Goal: Answer question/provide support: Share knowledge or assist other users

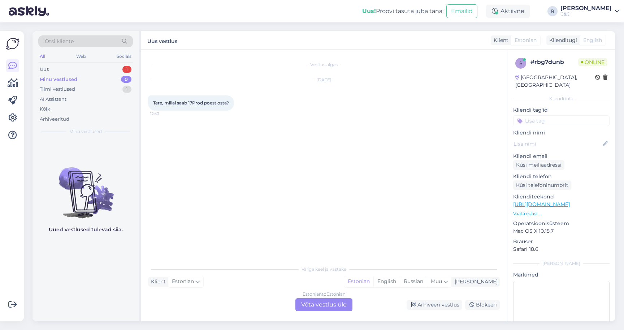
click at [329, 302] on div "Estonian to Estonian Võta vestlus üle" at bounding box center [323, 304] width 57 height 13
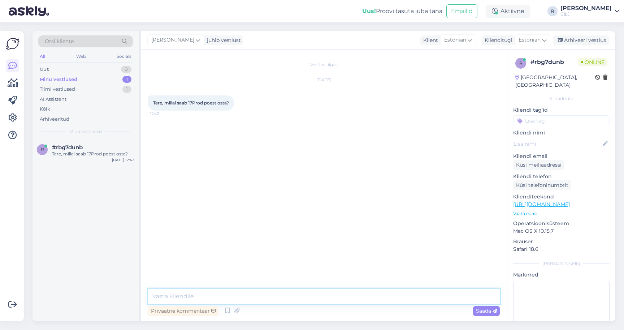
click at [398, 293] on textarea at bounding box center [324, 296] width 352 height 15
click at [226, 309] on icon at bounding box center [227, 310] width 9 height 11
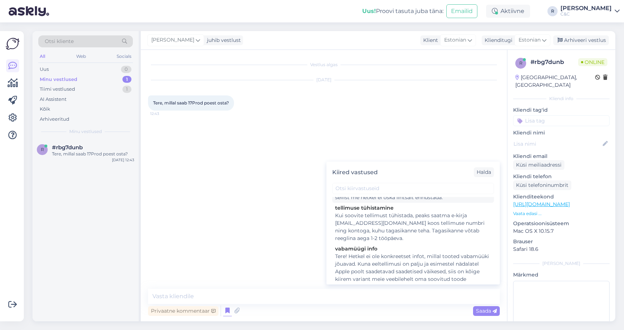
scroll to position [58, 0]
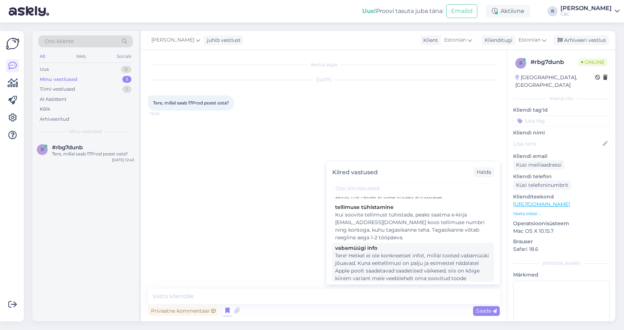
click at [361, 263] on div "Tere! Hetkel ei ole konkreetset infot, millal tooted vabamüüki jõuavad. Kuna ee…" at bounding box center [413, 274] width 156 height 45
type textarea "Tere! Hetkel ei ole konkreetset infot, millal tooted vabamüüki jõuavad. Kuna ee…"
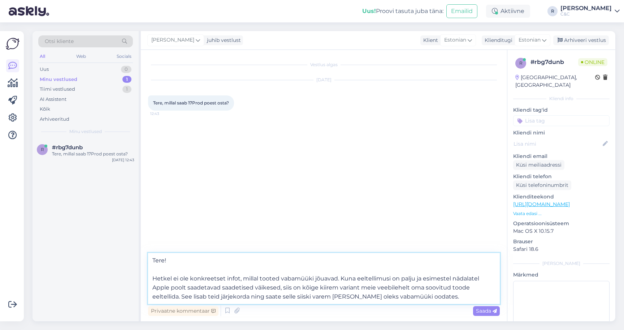
click at [276, 291] on textarea "Tere! Hetkel ei ole konkreetset infot, millal tooted vabamüüki jõuavad. Kuna ee…" at bounding box center [324, 278] width 352 height 51
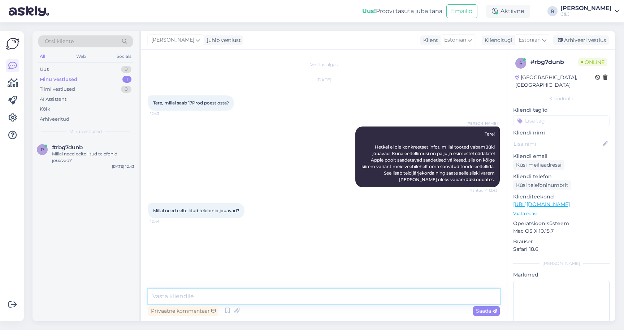
click at [217, 303] on textarea at bounding box center [324, 296] width 352 height 15
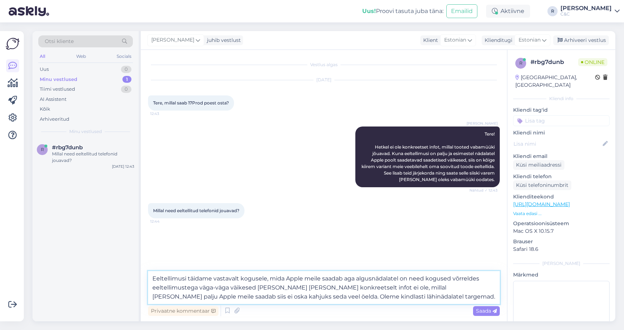
type textarea "Eeltellimusi täidame vastavalt kogusele, mida Apple meile saadab aga algusnädal…"
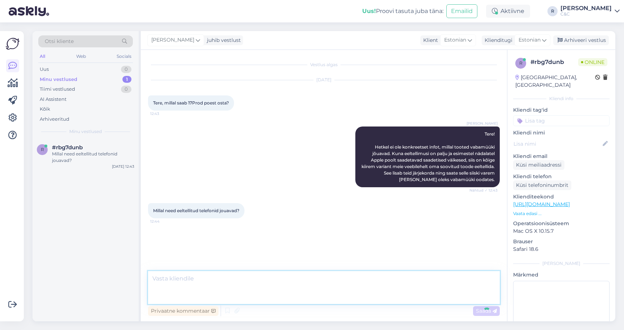
scroll to position [8, 0]
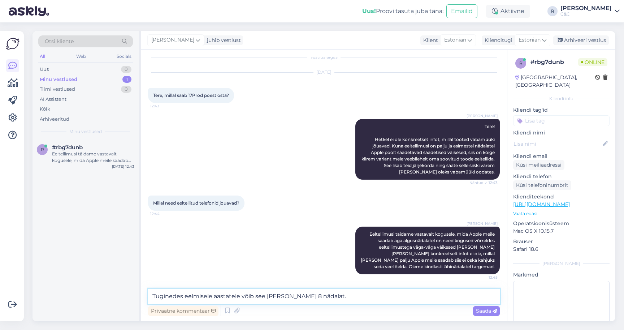
type textarea "Tuginedes eelmisele aastatele võib see [PERSON_NAME] 8 nädalat."
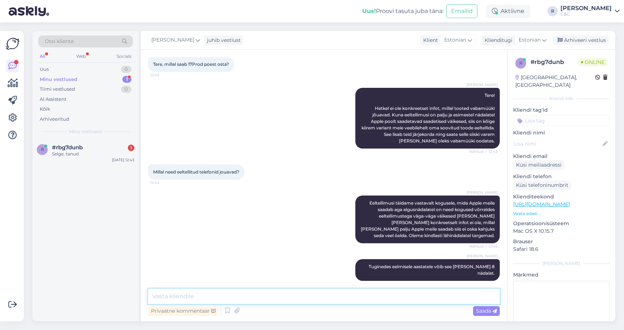
scroll to position [0, 0]
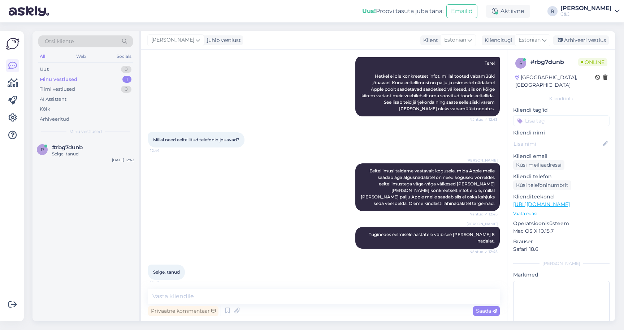
click at [194, 289] on div "Vestlus algas [DATE] Tere, millal saab 17Prod poest osta? 12:43 [PERSON_NAME] T…" at bounding box center [324, 185] width 366 height 271
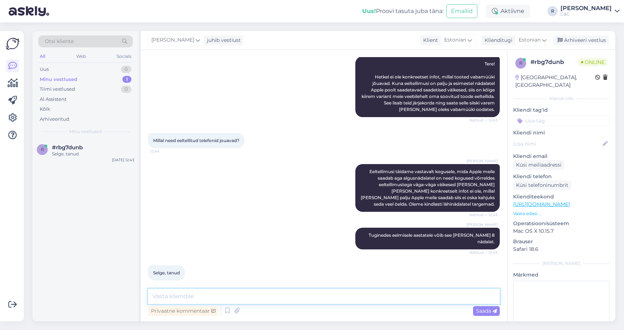
scroll to position [70, 0]
click at [191, 298] on textarea at bounding box center [324, 296] width 352 height 15
type textarea "Ikka, head!"
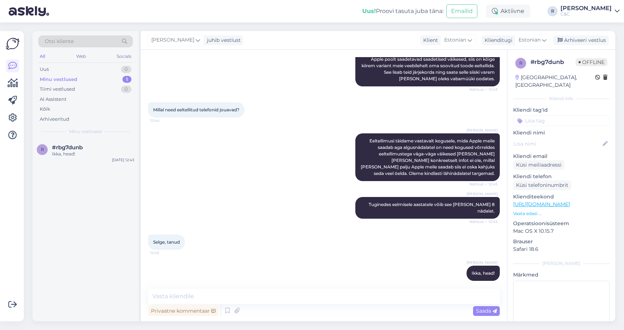
click at [287, 52] on div "Vestlus algas [DATE] Tere, millal saab 17Prod poest osta? 12:43 [PERSON_NAME] T…" at bounding box center [324, 185] width 366 height 271
click at [565, 43] on div "Arhiveeri vestlus" at bounding box center [581, 40] width 56 height 10
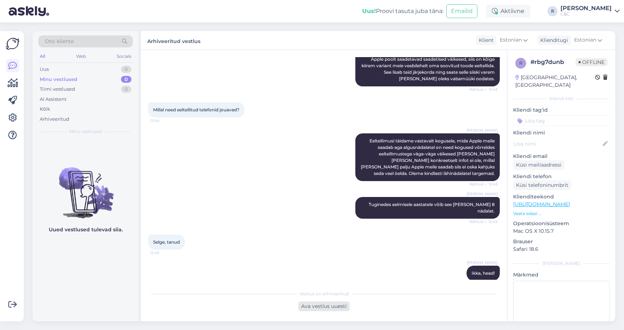
click at [317, 301] on div "Ava vestlus uuesti" at bounding box center [323, 306] width 51 height 10
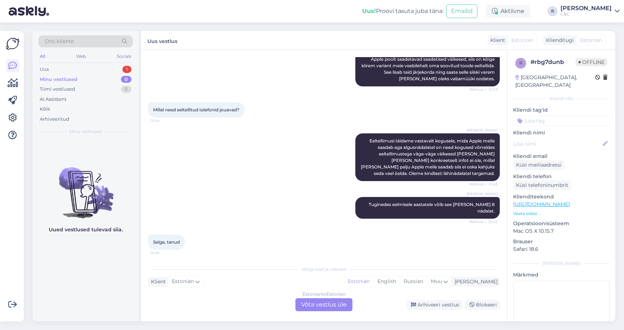
click at [325, 302] on div "Estonian to Estonian Võta vestlus üle" at bounding box center [323, 304] width 57 height 13
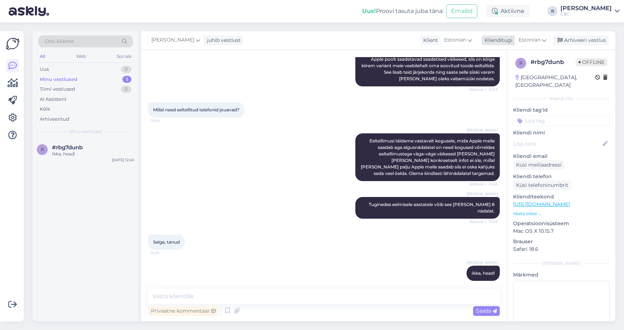
click at [539, 43] on span "Estonian" at bounding box center [530, 40] width 22 height 8
type input "eng"
click at [502, 66] on ul "English" at bounding box center [515, 72] width 79 height 17
click at [502, 68] on link "English" at bounding box center [515, 72] width 79 height 12
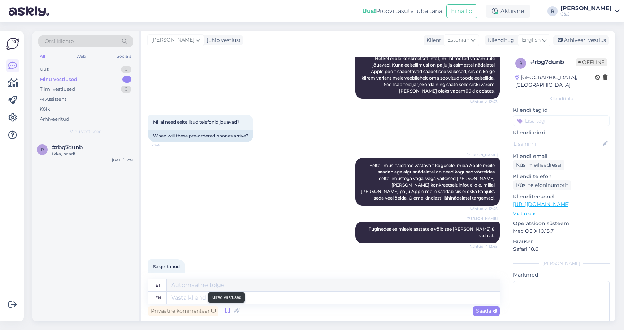
click at [227, 311] on icon at bounding box center [227, 310] width 9 height 11
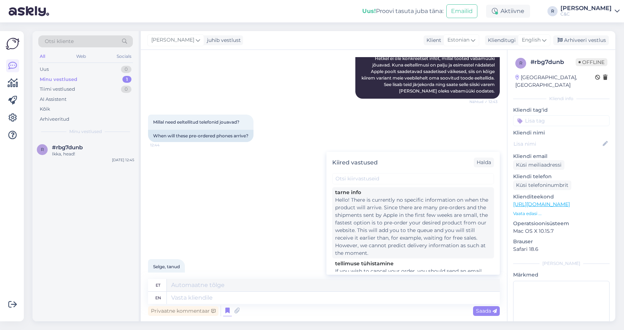
click at [377, 208] on div "Hello! There is currently no specific information on when the product will arri…" at bounding box center [413, 226] width 156 height 61
type textarea "Tere! Hetkel ei ole konkreetset infot, millal [PERSON_NAME] jõuaks. Kuna eeltel…"
type textarea "Hello! There is currently no specific information on when the product will arri…"
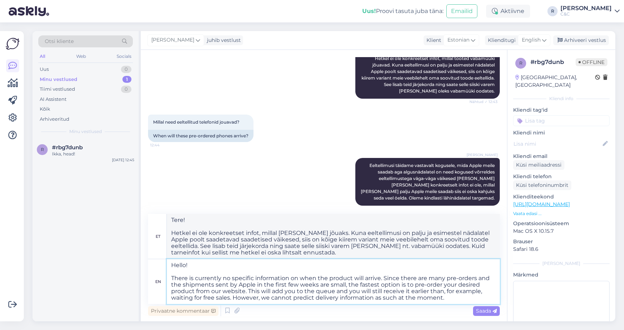
click at [249, 284] on textarea "Hello! There is currently no specific information on when the product will arri…" at bounding box center [333, 281] width 333 height 45
click at [222, 312] on div "Privaatne kommentaar Saada" at bounding box center [324, 311] width 352 height 14
click at [224, 313] on icon at bounding box center [227, 310] width 9 height 11
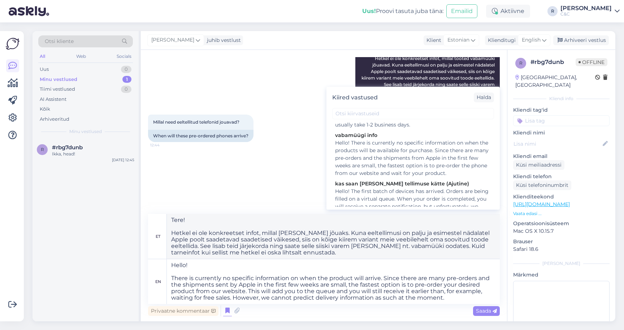
scroll to position [126, 0]
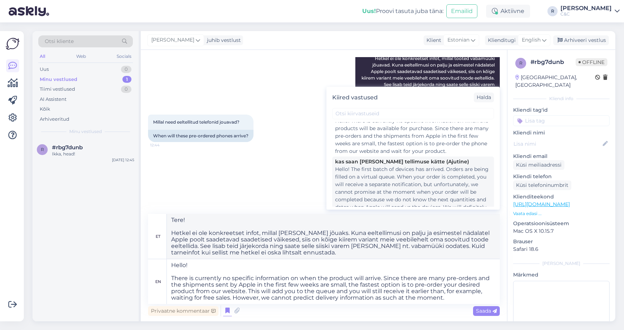
click at [401, 173] on div "Hello! The first batch of devices has arrived. Orders are being filled on a vir…" at bounding box center [413, 199] width 156 height 68
type textarea "Tere! Esimene partii seadmeid on meieni jõudnud. Tellimusi täidetakse virtuaalj…"
type textarea "Hello! The first batch of devices has arrived. Orders are being filled on a vir…"
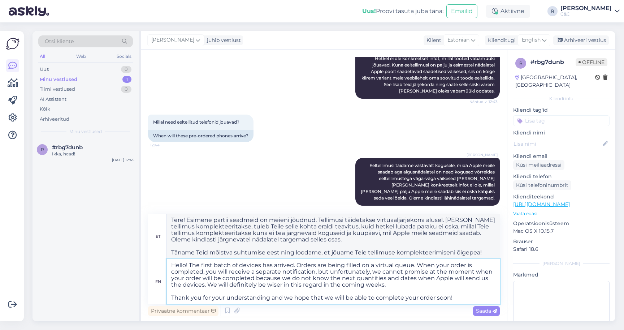
click at [281, 276] on textarea "Hello! The first batch of devices has arrived. Orders are being filled on a vir…" at bounding box center [333, 281] width 333 height 45
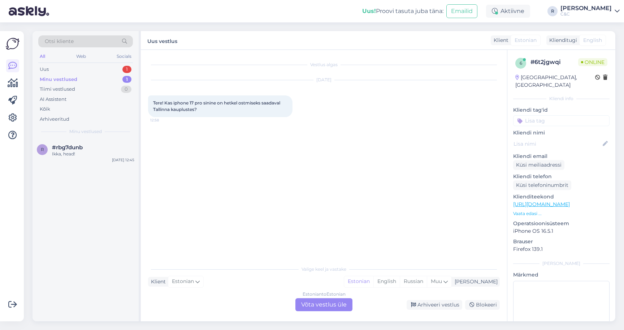
click at [310, 305] on div "Estonian to Estonian Võta vestlus üle" at bounding box center [323, 304] width 57 height 13
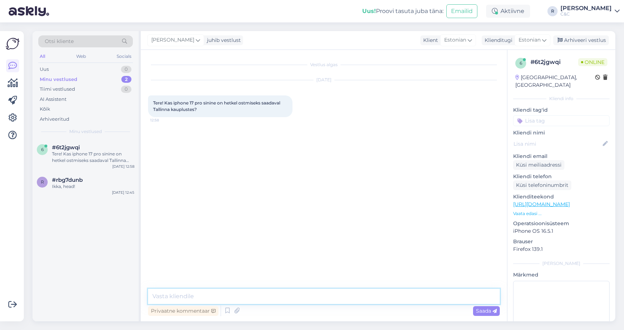
click at [297, 295] on textarea at bounding box center [324, 296] width 352 height 15
click at [428, 296] on textarea "Tere! Ei ole ühtegi 17 Pro mudelit hetkel vabamüügis ning ka järgnevad tarned l…" at bounding box center [324, 296] width 352 height 15
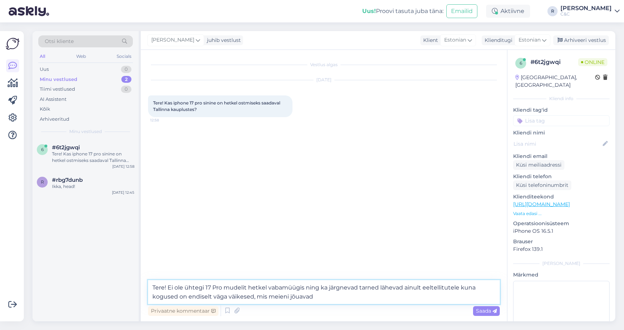
type textarea "Tere! Ei ole ühtegi 17 Pro mudelit hetkel vabamüügis ning ka järgnevad tarned l…"
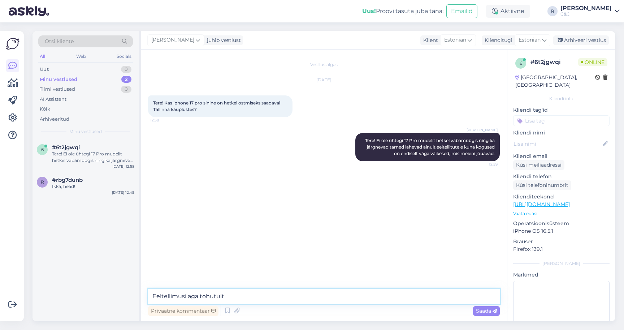
type textarea "Eeltellimusi aga tohutult."
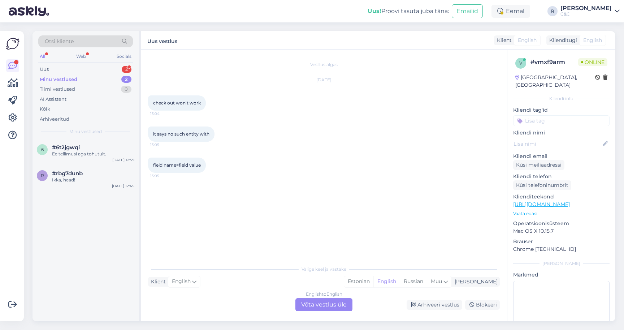
click at [317, 308] on div "English to English Võta vestlus üle" at bounding box center [323, 304] width 57 height 13
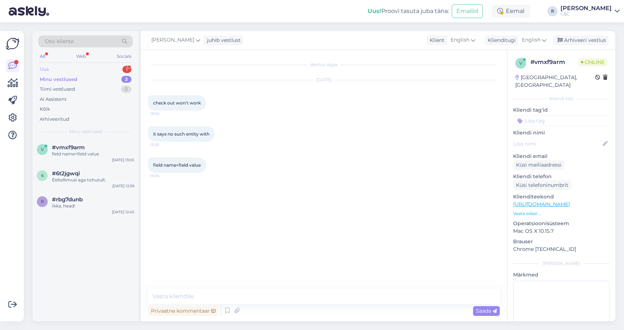
click at [87, 67] on div "Uus 1" at bounding box center [85, 69] width 95 height 10
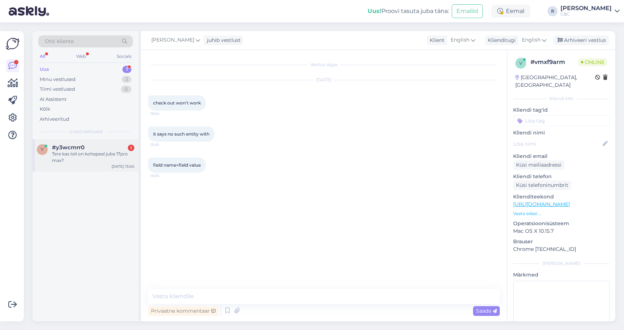
click at [84, 166] on div "y #y3wcmrr0 1 Tere kas teil on kohapeal juba 17pro max? [DATE] 13:00" at bounding box center [85, 155] width 106 height 32
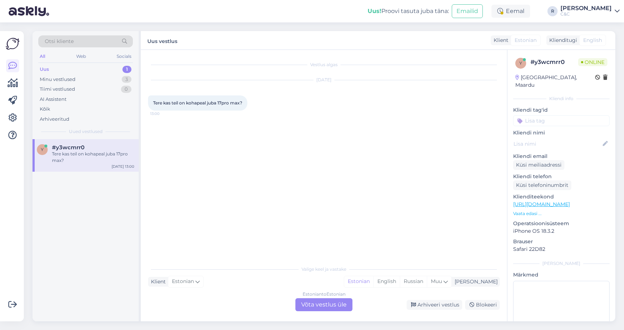
click at [321, 299] on div "Estonian to Estonian Võta vestlus üle" at bounding box center [323, 304] width 57 height 13
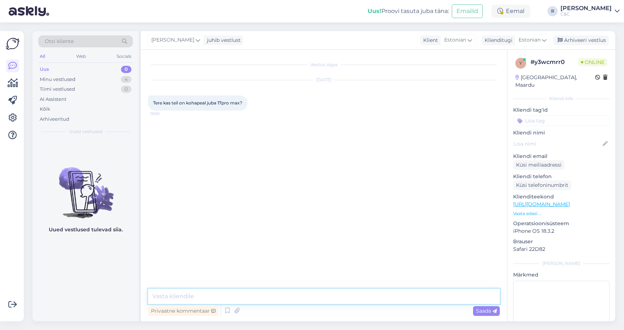
click at [306, 298] on textarea at bounding box center [324, 296] width 352 height 15
type textarea "Tere!"
click at [221, 311] on div "Privaatne kommentaar Saada" at bounding box center [324, 311] width 352 height 14
click at [224, 311] on icon at bounding box center [227, 310] width 9 height 11
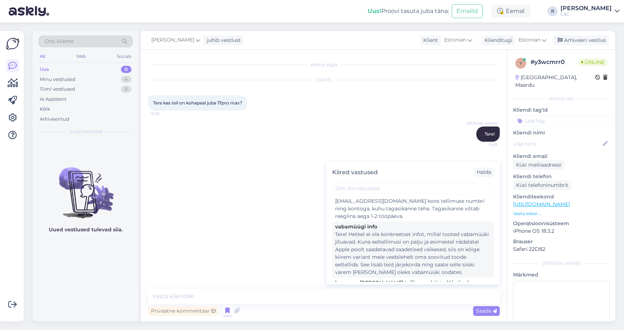
scroll to position [89, 0]
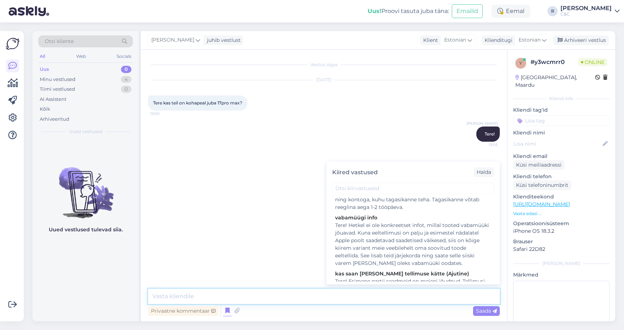
click at [246, 296] on textarea at bounding box center [324, 296] width 352 height 15
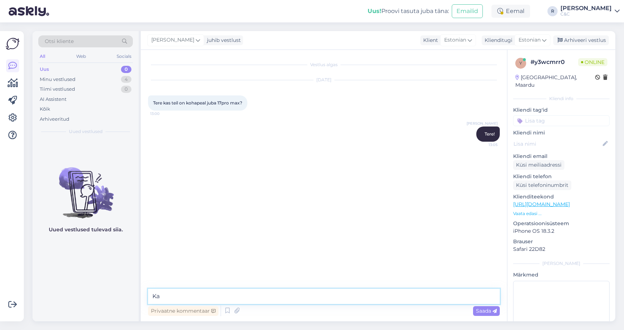
type textarea "K"
click at [108, 84] on div "Tiimi vestlused 0" at bounding box center [85, 89] width 95 height 10
click at [107, 82] on div "Minu vestlused 4" at bounding box center [85, 79] width 95 height 10
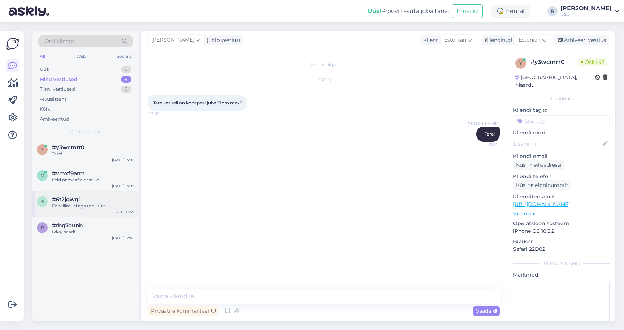
click at [90, 212] on div "6 #6t2jgwqi Eeltellimusi aga tohutult. [DATE] 12:59" at bounding box center [85, 204] width 106 height 26
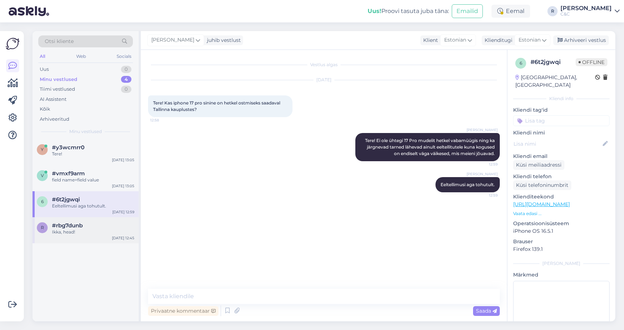
click at [83, 232] on div "Ikka, head!" at bounding box center [93, 232] width 82 height 6
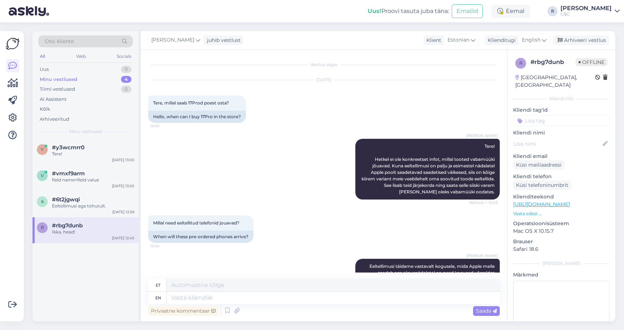
scroll to position [147, 0]
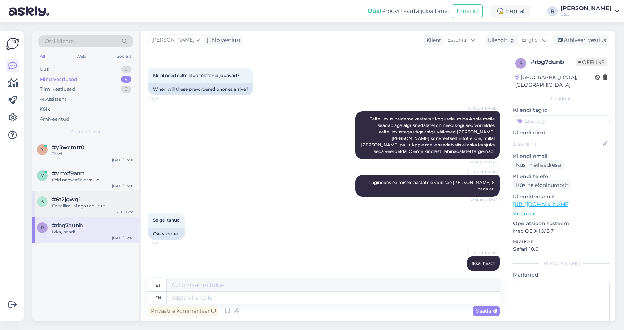
click at [64, 200] on span "#6t2jgwqi" at bounding box center [66, 199] width 28 height 6
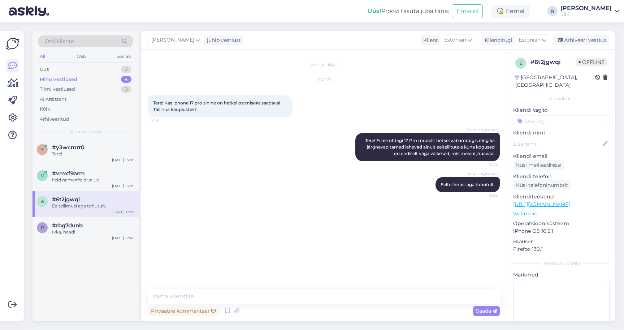
scroll to position [0, 0]
click at [437, 147] on span "Tere! Ei ole ühtegi 17 Pro mudelit hetkel vabamüügis ning ka järgnevad tarned l…" at bounding box center [430, 147] width 131 height 18
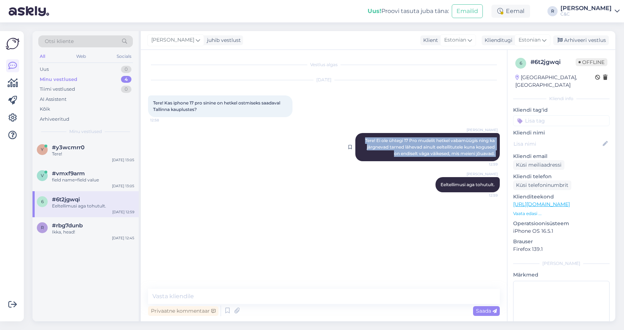
click at [437, 147] on span "Tere! Ei ole ühtegi 17 Pro mudelit hetkel vabamüügis ning ka järgnevad tarned l…" at bounding box center [430, 147] width 131 height 18
copy div "Tere! Ei ole ühtegi 17 Pro mudelit hetkel vabamüügis ning ka järgnevad tarned l…"
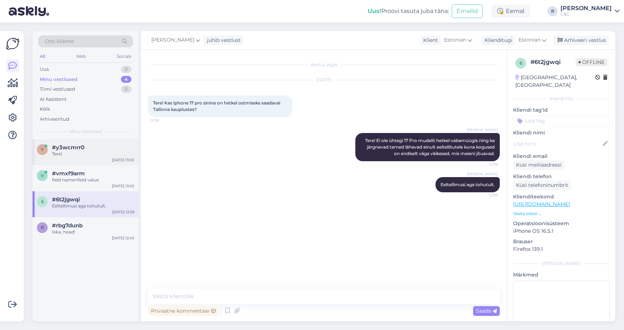
click at [70, 140] on div "y #y3wcmrr0 Tere! [DATE] 13:05" at bounding box center [85, 152] width 106 height 26
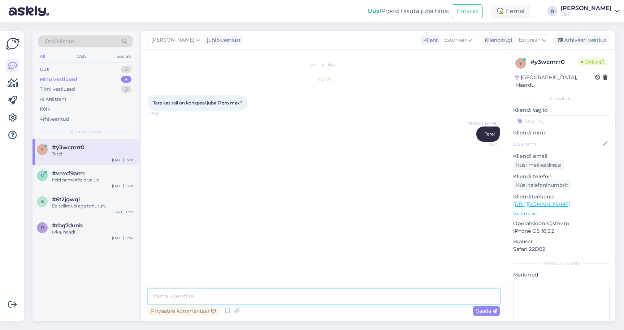
click at [212, 291] on textarea at bounding box center [324, 296] width 352 height 15
paste textarea "Tere! Ei ole ühtegi 17 Pro mudelit hetkel vabamüügis ning ka järgnevad tarned l…"
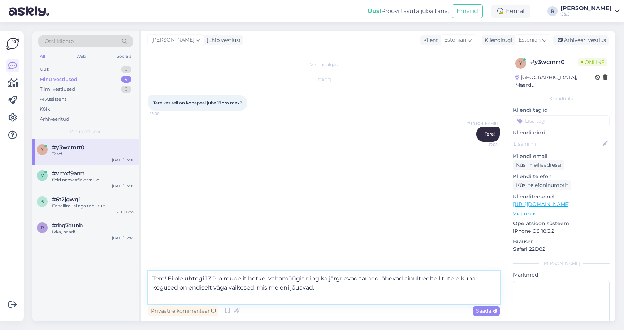
drag, startPoint x: 169, startPoint y: 278, endPoint x: 134, endPoint y: 277, distance: 35.8
click at [134, 277] on div "Otsi kliente All Web Socials Uus 0 Minu vestlused 4 Tiimi vestlused 0 AI Assist…" at bounding box center [323, 176] width 583 height 290
type textarea "Ei ole ühtegi 17 Pro mudelit hetkel vabamüügis ning ka järgnevad tarned lähevad…"
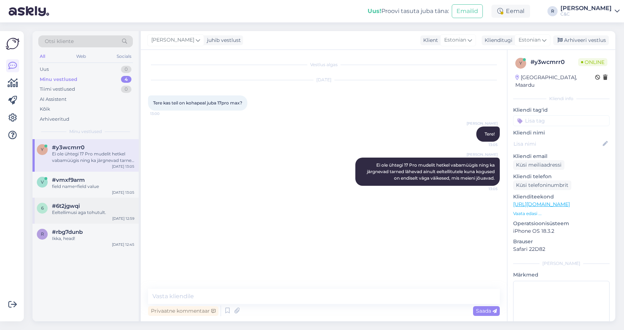
click at [84, 201] on div "6 #6t2jgwqi Eeltellimusi aga tohutult. [DATE] 12:59" at bounding box center [85, 211] width 106 height 26
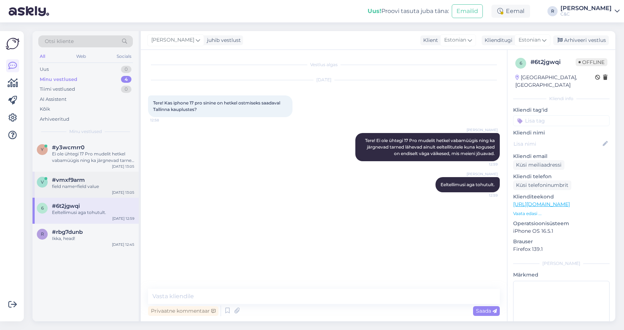
click at [84, 190] on div "v #vmxf9arm field name=field value [DATE] 13:05" at bounding box center [85, 185] width 106 height 26
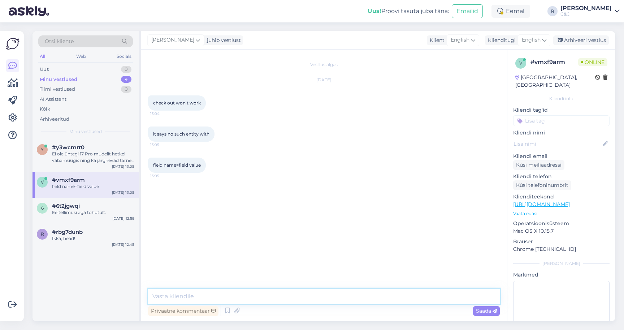
click at [194, 294] on textarea at bounding box center [324, 296] width 352 height 15
click at [192, 295] on textarea at bounding box center [324, 296] width 352 height 15
type textarea "Hello! Hmm, we haven't received any feedback like that. Can you try different b…"
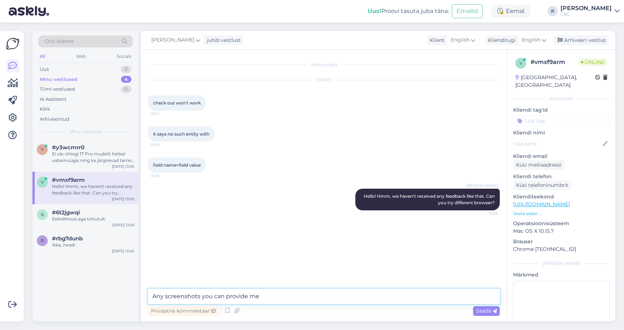
type textarea "Any screenshots you can provide me?"
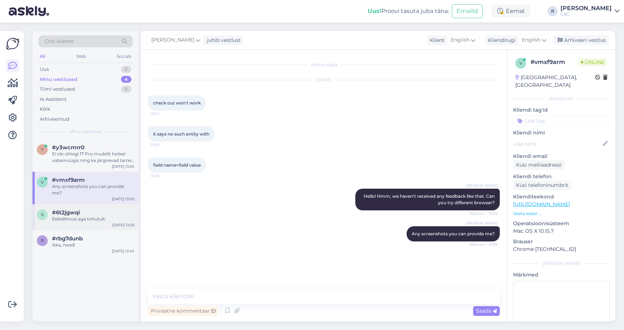
click at [84, 209] on div "#6t2jgwqi" at bounding box center [93, 212] width 82 height 6
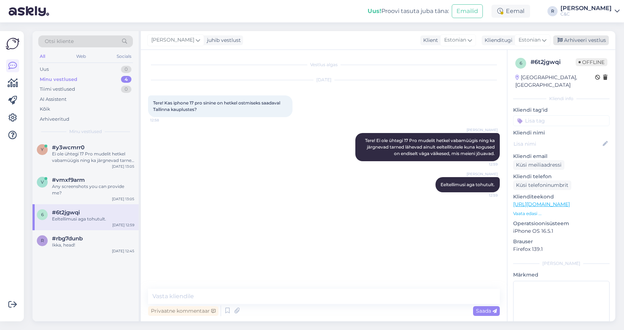
click at [593, 39] on div "Arhiveeri vestlus" at bounding box center [581, 40] width 56 height 10
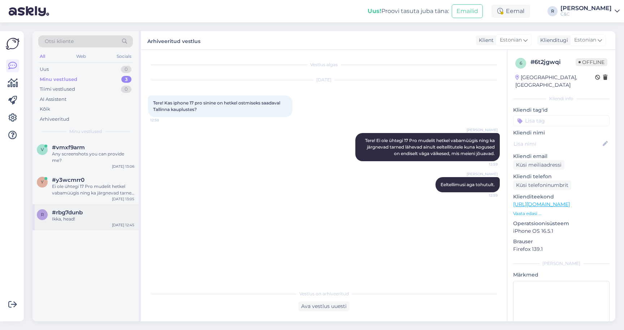
click at [94, 216] on div "Ikka, head!" at bounding box center [93, 219] width 82 height 6
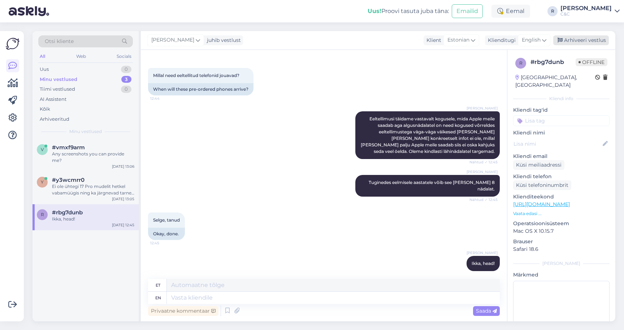
click at [596, 41] on div "Arhiveeri vestlus" at bounding box center [581, 40] width 56 height 10
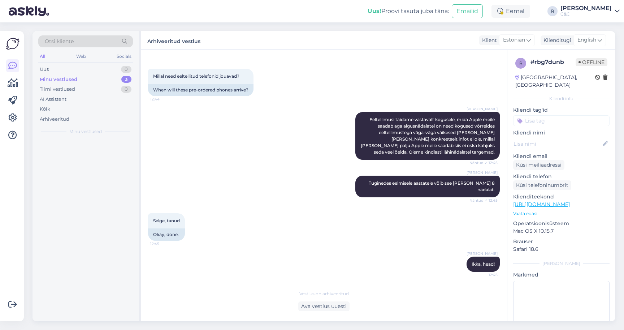
scroll to position [140, 0]
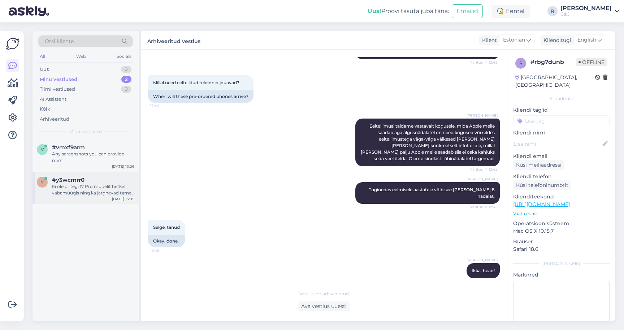
click at [96, 177] on div "#y3wcmrr0" at bounding box center [93, 180] width 82 height 6
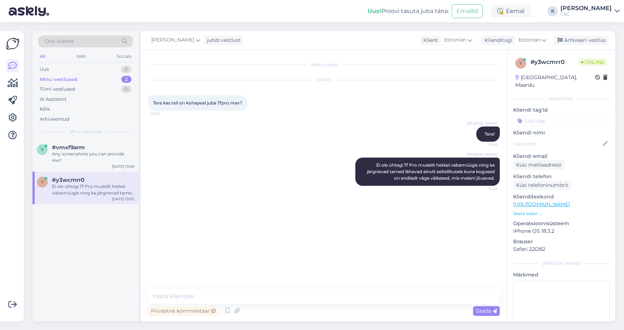
scroll to position [0, 0]
click at [330, 164] on div "[PERSON_NAME] ole ühtegi 17 Pro mudelit hetkel vabamüügis ning ka järgnevad tar…" at bounding box center [324, 171] width 352 height 44
click at [96, 158] on div "v #vmxf9arm [DATE] 13:06" at bounding box center [85, 152] width 106 height 26
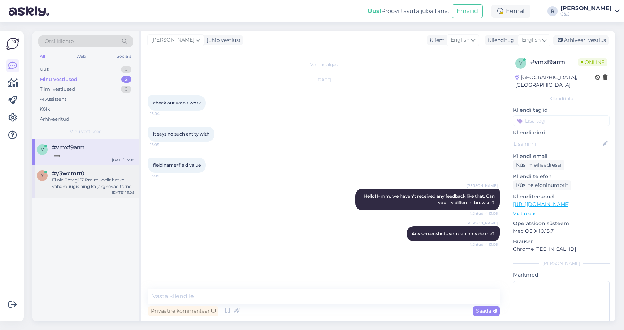
click at [83, 185] on div "Ei ole ühtegi 17 Pro mudelit hetkel vabamüügis ning ka järgnevad tarned lähevad…" at bounding box center [93, 183] width 82 height 13
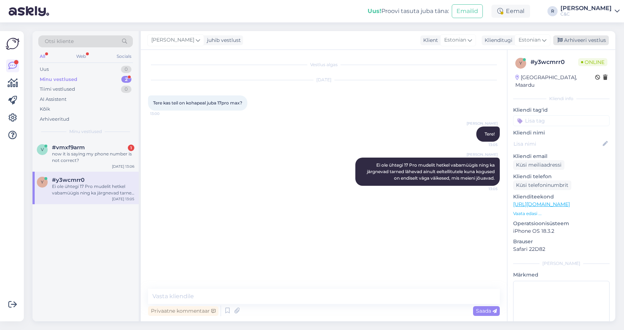
click at [595, 42] on div "Arhiveeri vestlus" at bounding box center [581, 40] width 56 height 10
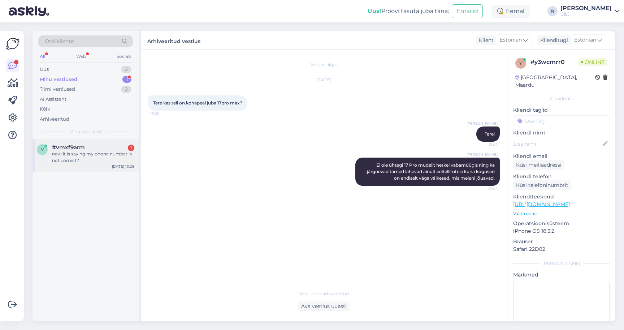
click at [86, 148] on div "#vmxf9arm 1" at bounding box center [93, 147] width 82 height 6
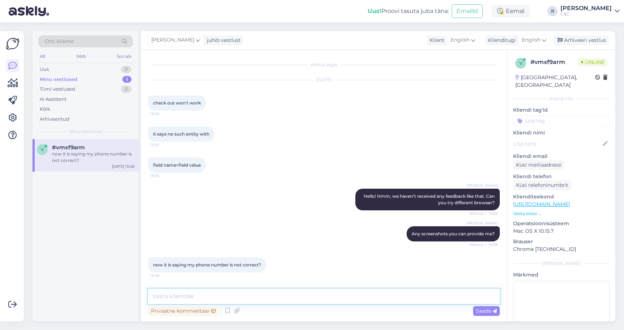
click at [222, 299] on textarea at bounding box center [324, 296] width 352 height 15
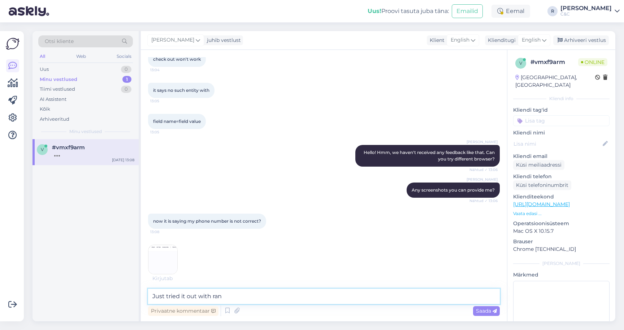
type textarea "Just tried it out with ran"
click at [149, 257] on img at bounding box center [162, 259] width 29 height 29
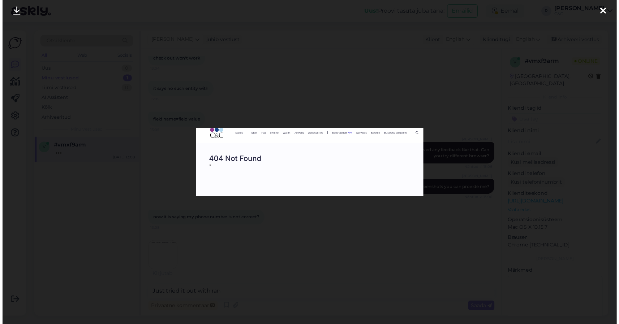
scroll to position [75, 0]
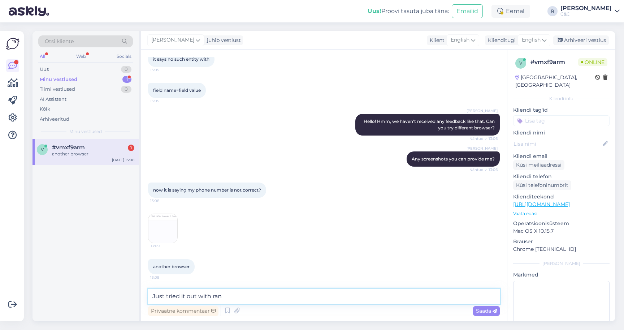
click at [227, 295] on textarea "Just tried it out with ran" at bounding box center [324, 296] width 352 height 15
click at [164, 226] on img at bounding box center [162, 228] width 29 height 29
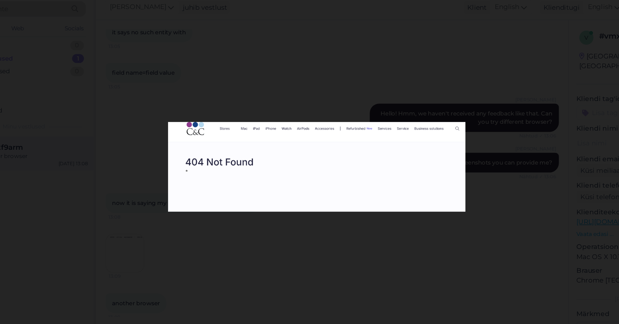
click at [214, 48] on div at bounding box center [309, 162] width 619 height 324
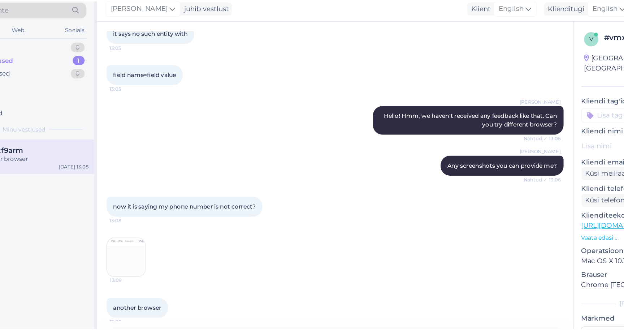
scroll to position [5, 0]
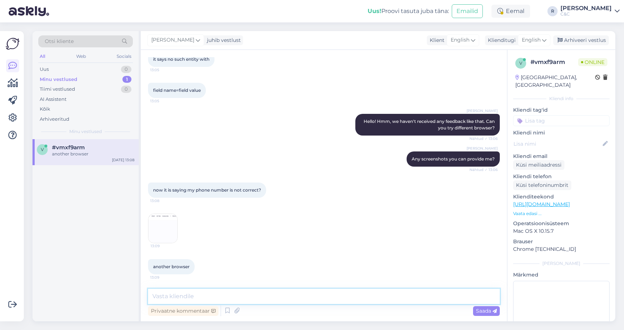
click at [218, 289] on textarea at bounding box center [324, 296] width 352 height 15
type textarea "Hmm, what are you trying to order?"
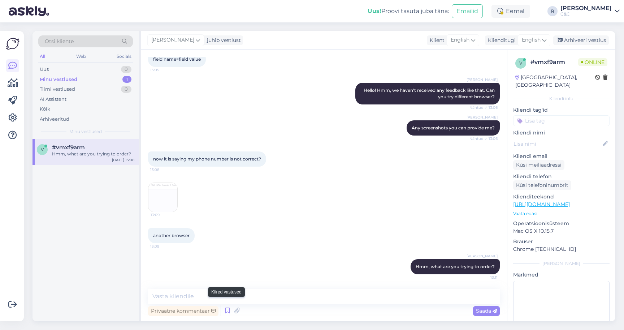
click at [229, 306] on icon at bounding box center [227, 310] width 9 height 11
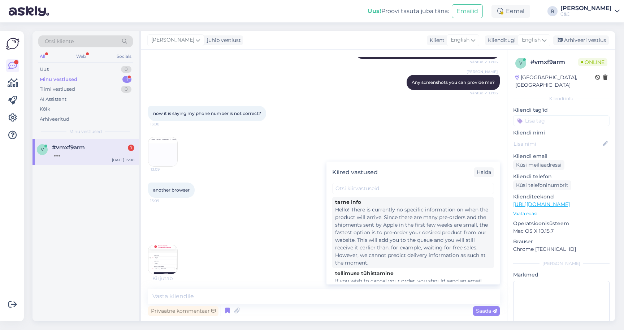
scroll to position [19, 0]
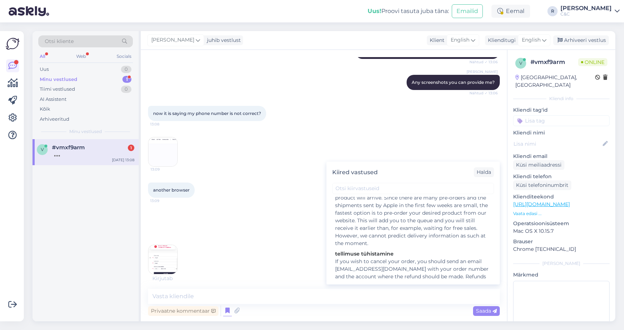
click at [157, 257] on img at bounding box center [162, 259] width 29 height 29
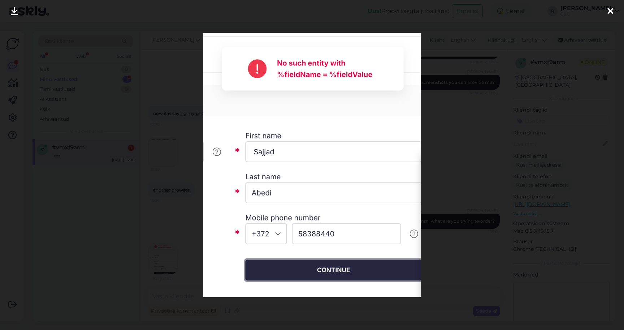
scroll to position [182, 0]
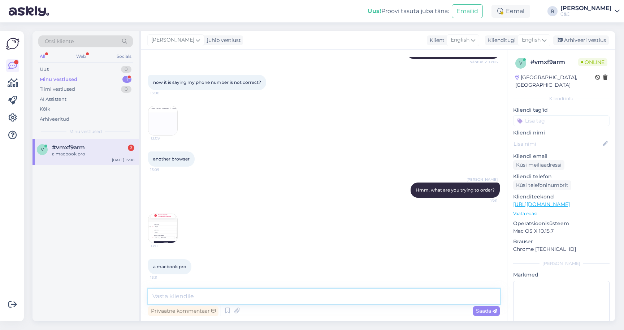
click at [270, 293] on textarea at bounding box center [324, 296] width 352 height 15
click at [229, 309] on icon at bounding box center [227, 310] width 9 height 11
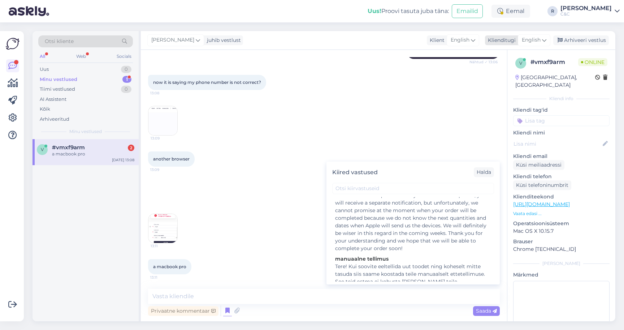
click at [533, 41] on span "English" at bounding box center [531, 40] width 19 height 8
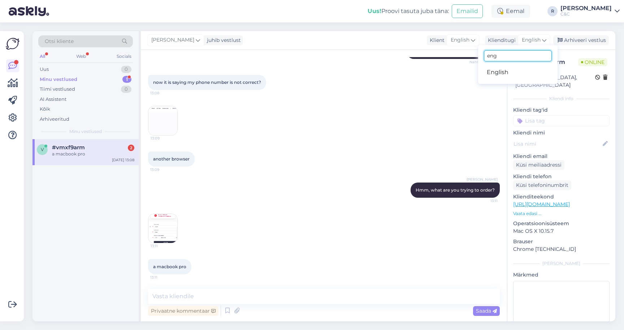
click at [491, 60] on input "eng" at bounding box center [518, 55] width 68 height 11
type input "es"
click at [492, 84] on link "Estonian" at bounding box center [517, 84] width 79 height 12
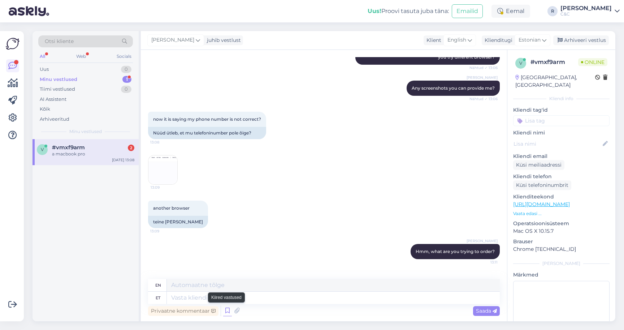
click at [230, 310] on icon at bounding box center [227, 310] width 9 height 11
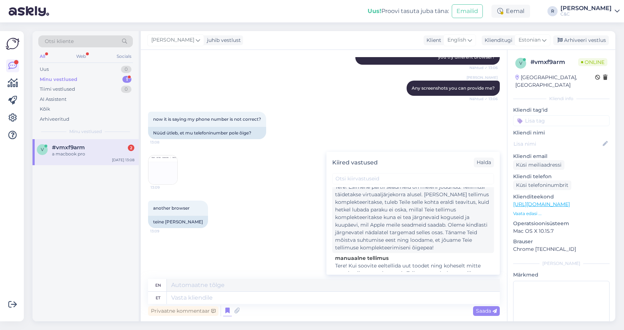
scroll to position [207, 0]
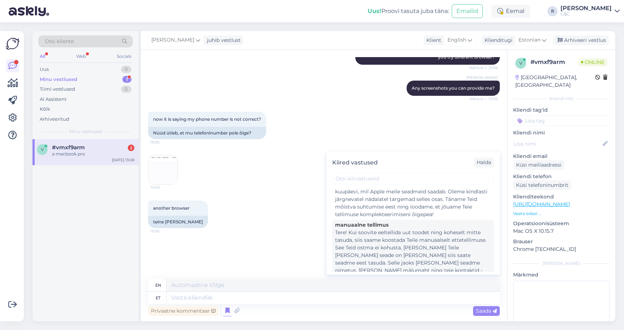
click at [368, 239] on div "Tere! Kui soovite eeltellida uut toodet ning koheselt mitte tasuda, siis saame …" at bounding box center [413, 255] width 156 height 53
type textarea "Tere! Kui soovite eeltellida uut toodet ning koheselt mitte tasuda siis saame k…"
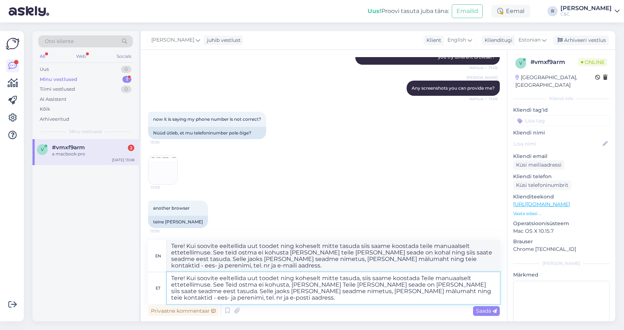
drag, startPoint x: 387, startPoint y: 277, endPoint x: 192, endPoint y: 280, distance: 195.4
click at [192, 280] on textarea "Tere! Kui soovite eeltellida uut toodet ning koheselt mitte tasuda, siis saame …" at bounding box center [333, 288] width 333 height 32
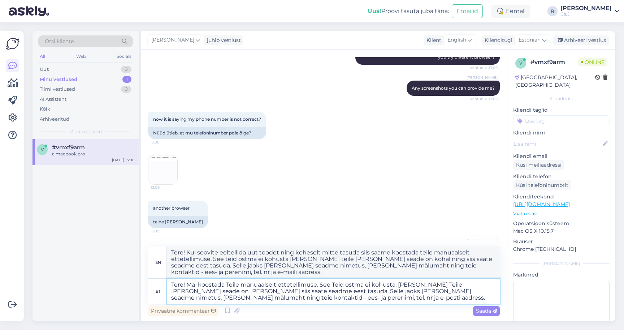
type textarea "Tere! Ma koostada Teile manuaalselt ettetellimuse. See Teid ostma ei kohusta, […"
type textarea "Hello! I will manually create a pre-order for you. This does not obligate you t…"
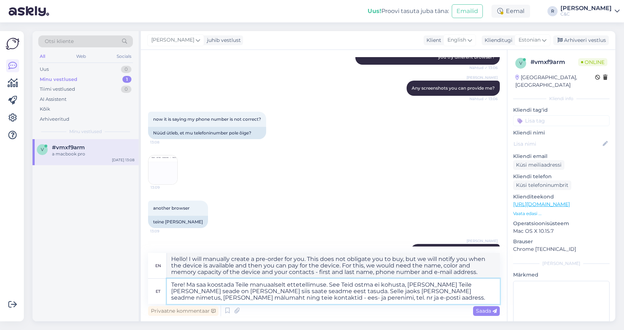
type textarea "Tere! Ma saan koostada Teile manuaalselt ettetellimuse. See Teid ostma ei kohus…"
type textarea "Hello! I can create a pre-order for you manually. This does not obligate you to…"
click at [351, 300] on textarea "Tere! Ma saan koostada Teile manuaalselt ettetellimuse. See Teid ostma ei kohus…" at bounding box center [333, 290] width 333 height 25
click at [321, 285] on textarea "Tere! Ma saan koostada Teile manuaalselt ettetellimuse. See Teid ostma ei kohus…" at bounding box center [333, 290] width 333 height 25
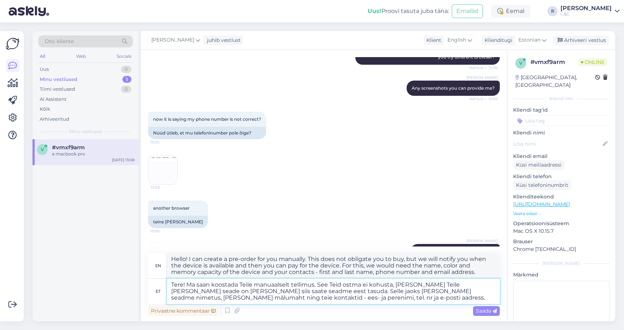
type textarea "Tere! Ma saan koostada Teile manuaalselt tellimuse. See Teid ostma ei kohusta, …"
type textarea "Hello! I can create an order for you manually. This does not obligate you to bu…"
drag, startPoint x: 312, startPoint y: 289, endPoint x: 322, endPoint y: 283, distance: 11.6
click at [322, 283] on textarea "Tere! Ma saan koostada Teile manuaalselt tellimuse. See Teid ostma ei kohusta, …" at bounding box center [333, 290] width 333 height 25
type textarea "Tere! Ma saan koostada Teile manuaalselt tellimuse. Selle jaoks [PERSON_NAME] s…"
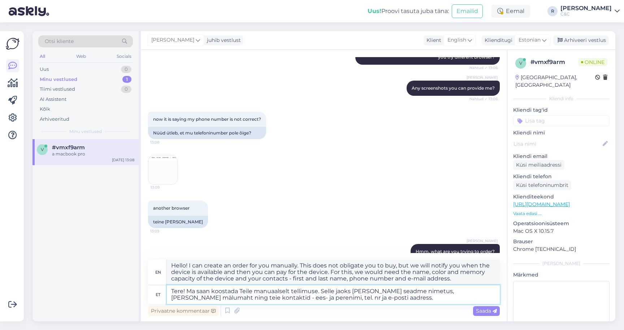
type textarea "Hello! I can create an order for you manually. For this, I would need the name,…"
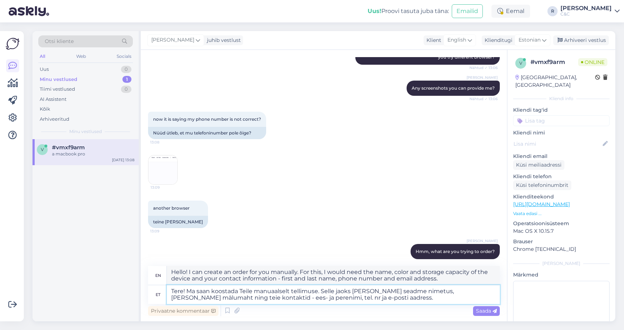
click at [357, 297] on textarea "Tere! Ma saan koostada Teile manuaalselt tellimuse. Selle jaoks [PERSON_NAME] s…" at bounding box center [333, 294] width 333 height 19
click at [359, 296] on textarea "Tere! Ma saan koostada Teile manuaalselt tellimuse. Selle jaoks [PERSON_NAME] s…" at bounding box center [333, 294] width 333 height 19
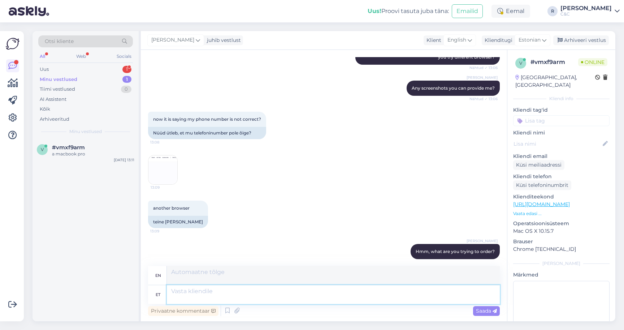
scroll to position [342, 0]
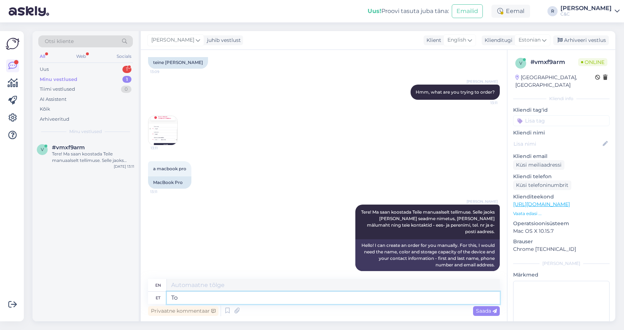
type textarea "T"
type textarea "Tootekood o"
type textarea "Product code"
type textarea "Tootekood on ka"
type textarea "The product code is"
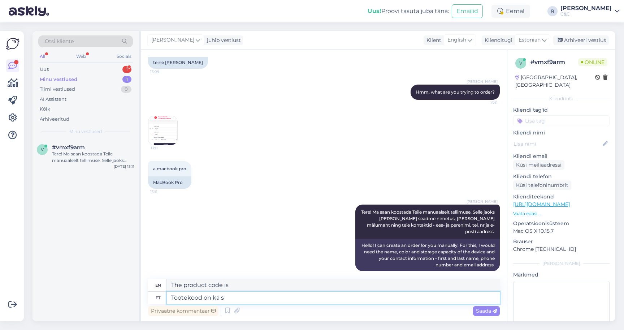
type textarea "Tootekood on ka so"
type textarea "The product code is also"
type textarea "Tootekood on ka sobiv."
type textarea "The product code is also suitable."
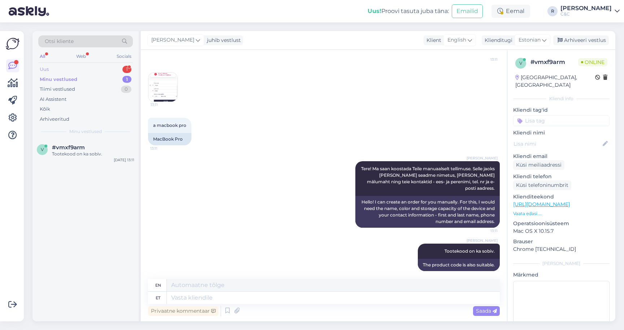
click at [113, 70] on div "Uus 1" at bounding box center [85, 69] width 95 height 10
click at [76, 165] on div "z #zluqqlii I have received the wrong order and have already sent an email to […" at bounding box center [85, 155] width 106 height 32
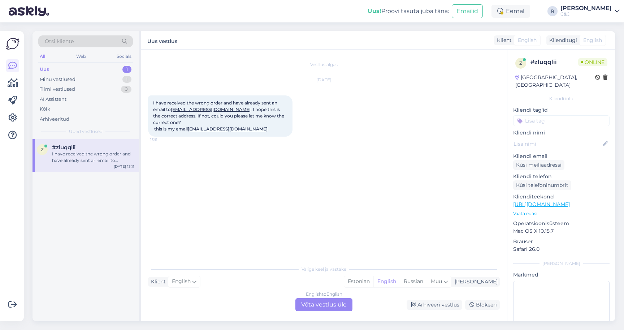
click at [305, 302] on div "English to English Võta vestlus üle" at bounding box center [323, 304] width 57 height 13
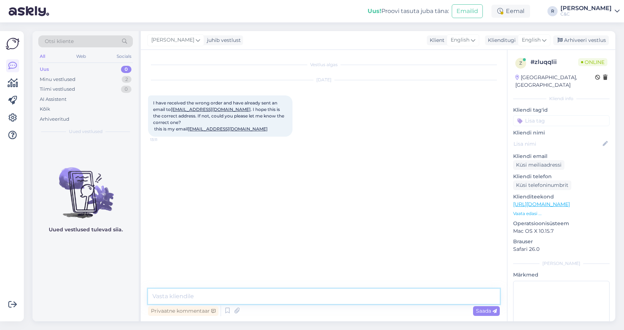
click at [288, 298] on textarea at bounding box center [324, 296] width 352 height 15
type textarea "Hello! Recieved the e-mail and sent it to store already :)"
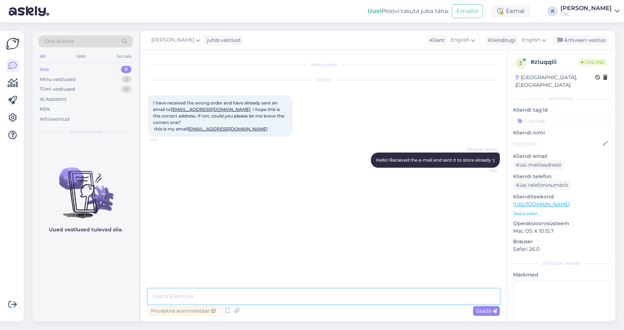
click at [263, 292] on textarea at bounding box center [324, 296] width 352 height 15
type textarea "F"
type textarea "Or forwarded, to be exact. They will contact you."
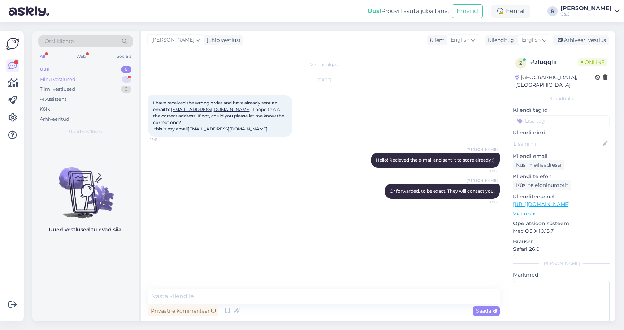
click at [83, 80] on div "Minu vestlused 2" at bounding box center [85, 79] width 95 height 10
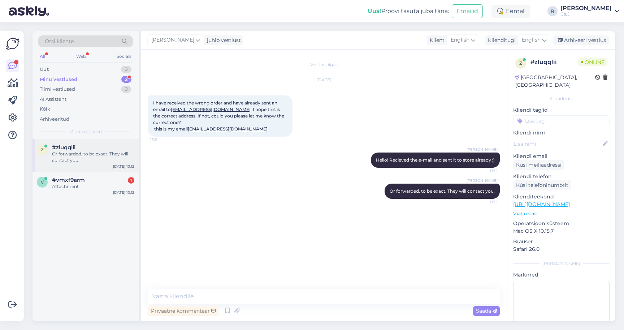
click at [62, 155] on div "Or forwarded, to be exact. They will contact you." at bounding box center [93, 157] width 82 height 13
click at [64, 175] on div "v #vmxf9arm 1 Attachment [DATE] 13:12" at bounding box center [85, 185] width 106 height 26
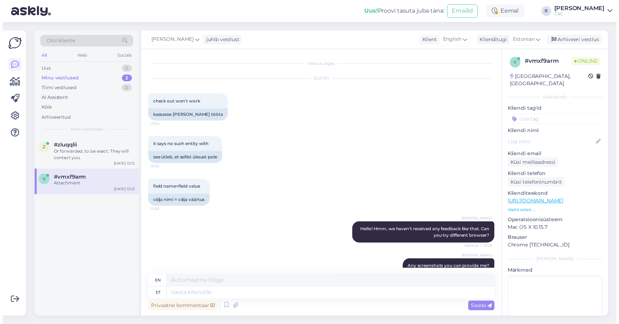
scroll to position [430, 0]
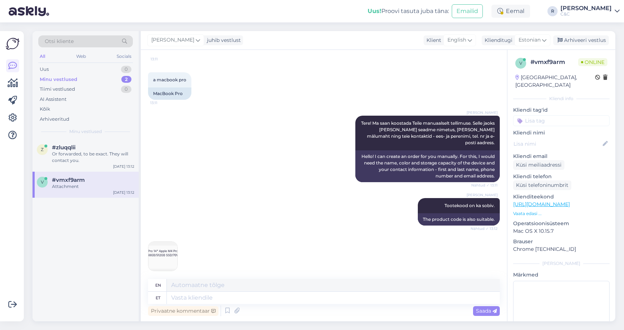
click at [160, 243] on img at bounding box center [162, 256] width 29 height 29
click at [181, 257] on div "13:12" at bounding box center [324, 255] width 352 height 45
click at [174, 256] on img at bounding box center [162, 256] width 29 height 29
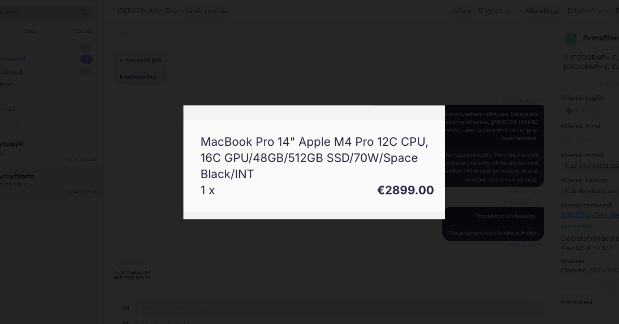
drag, startPoint x: 203, startPoint y: 140, endPoint x: 154, endPoint y: 110, distance: 57.4
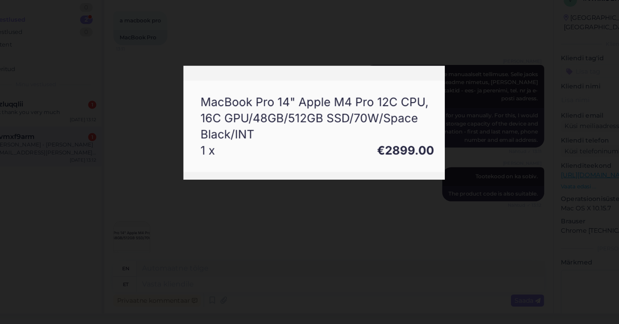
scroll to position [5, 0]
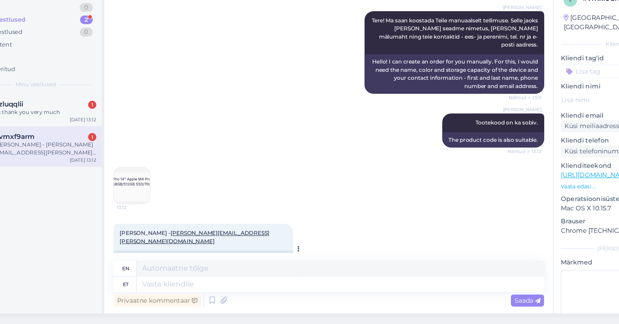
drag, startPoint x: 134, startPoint y: 189, endPoint x: 95, endPoint y: 189, distance: 38.6
click at [148, 265] on div "[PERSON_NAME] - [PERSON_NAME][EMAIL_ADDRESS][PERSON_NAME][DOMAIN_NAME]" at bounding box center [220, 274] width 144 height 19
copy div "[PERSON_NAME]"
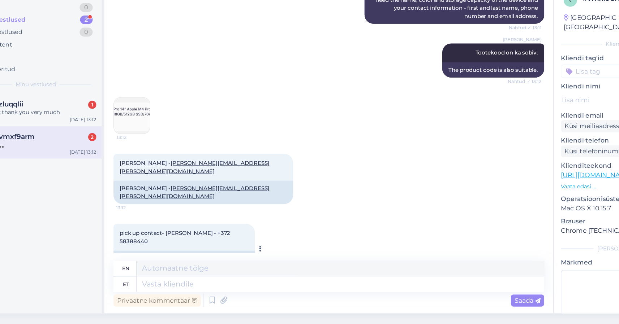
scroll to position [586, 0]
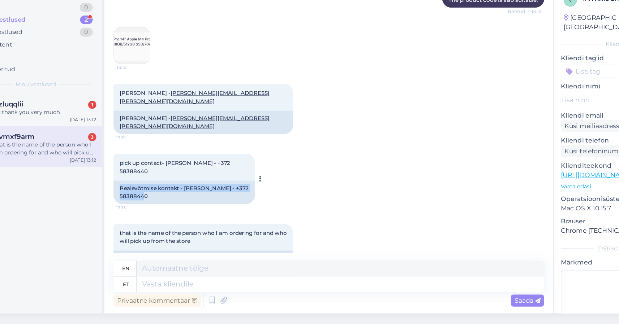
drag, startPoint x: 132, startPoint y: 127, endPoint x: 95, endPoint y: 121, distance: 37.6
click at [148, 209] on div "Pealevõtmise kontakt - [PERSON_NAME] - +372 58388440" at bounding box center [205, 218] width 114 height 19
copy div "Pealevõtmise kontakt - [PERSON_NAME] - +372 58388440"
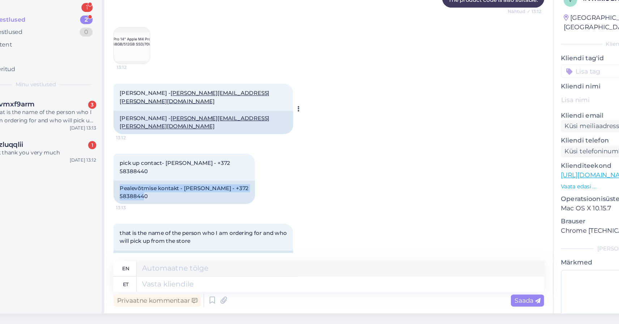
drag, startPoint x: 199, startPoint y: 57, endPoint x: 137, endPoint y: 59, distance: 61.8
click at [148, 131] on div "[PERSON_NAME] - [PERSON_NAME][EMAIL_ADDRESS][PERSON_NAME][DOMAIN_NAME] 13:12" at bounding box center [220, 142] width 144 height 22
copy span "[PERSON_NAME][EMAIL_ADDRESS][PERSON_NAME][DOMAIN_NAME]"
drag, startPoint x: 150, startPoint y: 127, endPoint x: 93, endPoint y: 122, distance: 57.3
click at [148, 209] on div "Pealevõtmise kontakt - [PERSON_NAME] - +372 58388440" at bounding box center [205, 218] width 114 height 19
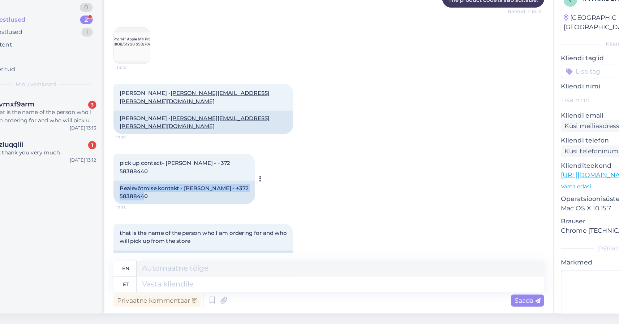
copy div "Pealevõtmise kontakt - [PERSON_NAME] - +372 58388440"
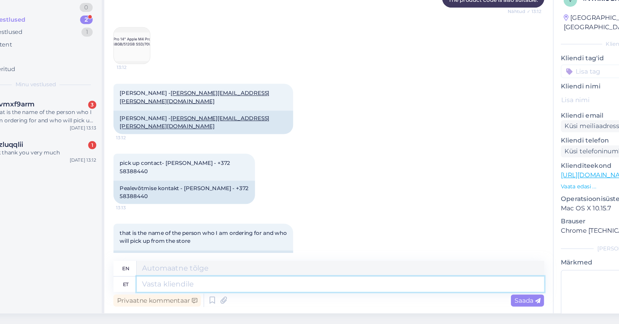
click at [167, 286] on textarea at bounding box center [331, 292] width 328 height 12
type textarea "J"
type textarea "Millisest [PERSON_NAME]"
type textarea "From which"
type textarea "Millisest salongist [PERSON_NAME]"
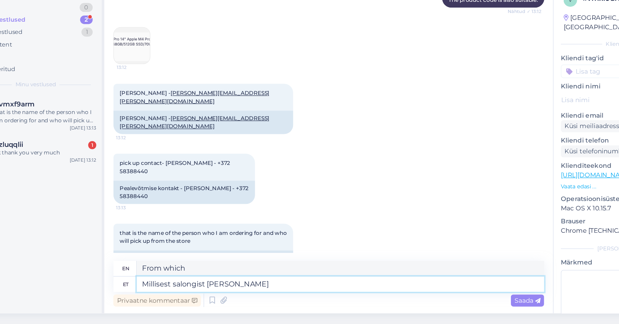
type textarea "From which salon?"
type textarea "Millisest salongist soovib ta"
type textarea "Which salon would you like?"
type textarea "Millisest salongist soovib ta p"
type textarea "Which salon does he want?"
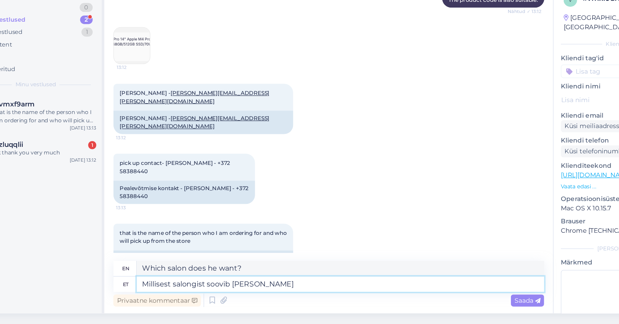
type textarea "Millisest salongist soovib [PERSON_NAME] a"
type textarea "Which salon does he want it from?"
type textarea "Millisest salongist soovib [PERSON_NAME] saada?"
type textarea "Which salon does he want to get it from?"
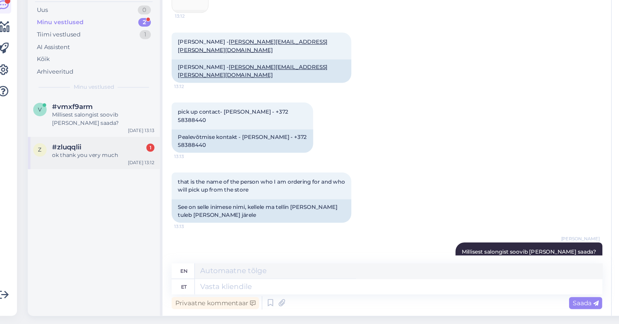
click at [79, 183] on div "ok thank you very much" at bounding box center [93, 186] width 82 height 6
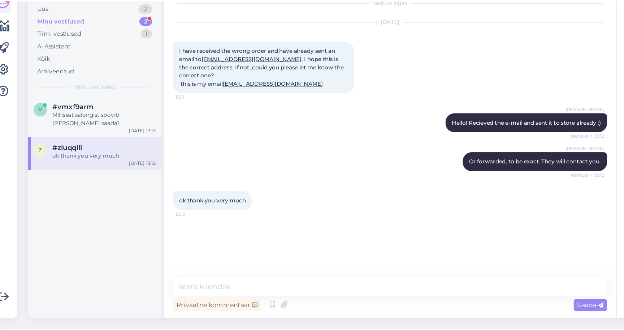
scroll to position [5, 0]
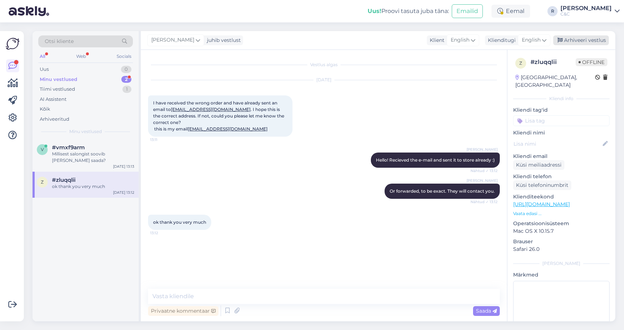
click at [566, 35] on div "Arhiveeri vestlus" at bounding box center [581, 40] width 56 height 10
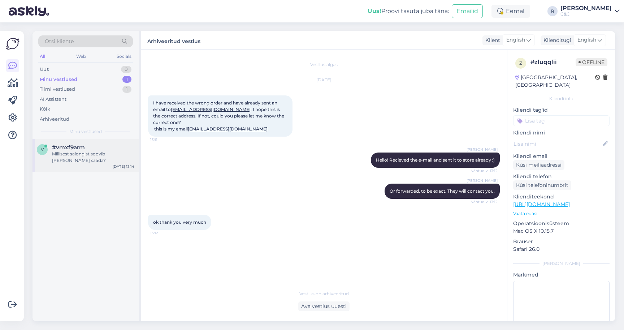
click at [109, 144] on div "#vmxf9arm" at bounding box center [93, 147] width 82 height 6
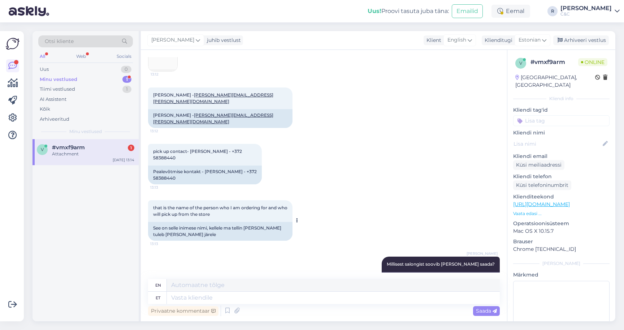
scroll to position [675, 0]
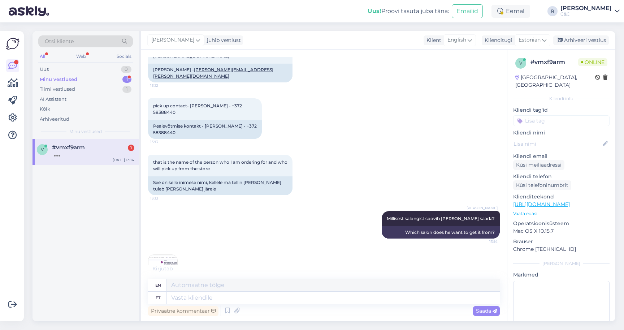
click at [161, 257] on img at bounding box center [162, 269] width 29 height 29
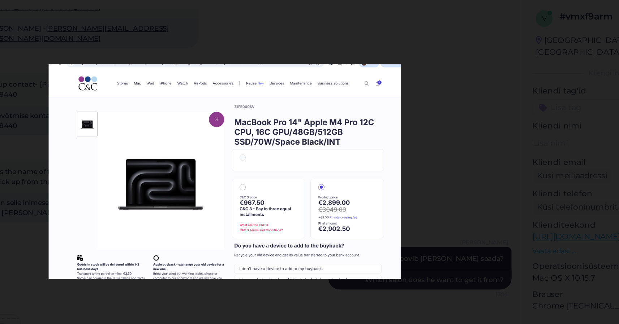
scroll to position [5, 0]
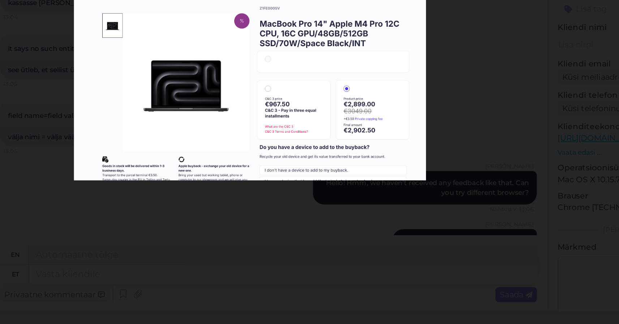
click at [242, 162] on div at bounding box center [309, 162] width 619 height 324
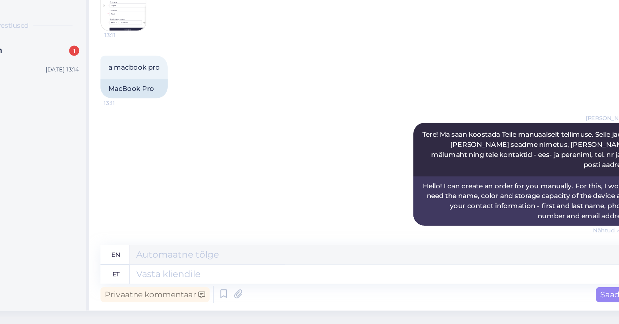
scroll to position [764, 0]
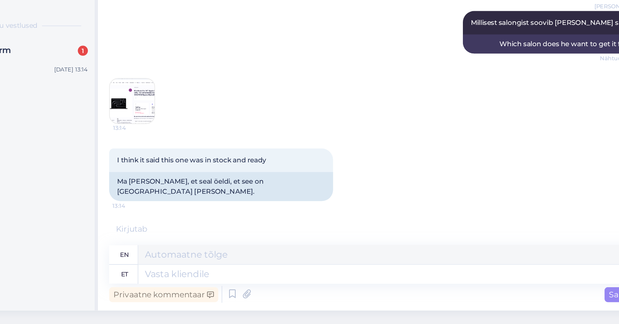
click at [141, 129] on div "Vestlus algas [DATE] check out won't work 13:04 kassasse [PERSON_NAME] tööta it…" at bounding box center [321, 183] width 361 height 266
click at [148, 261] on img at bounding box center [162, 275] width 29 height 29
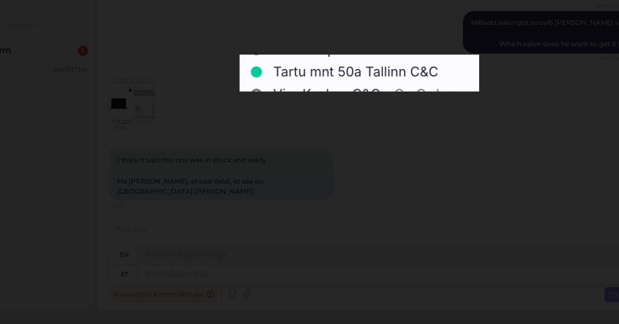
scroll to position [0, 0]
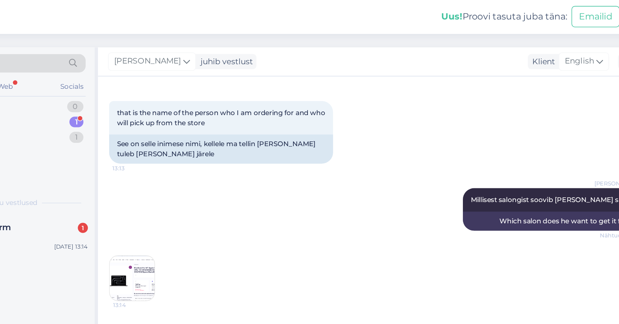
click at [148, 114] on div "[PERSON_NAME] Millisest salongist soovib [PERSON_NAME] saada? Nähtud ✓ 13:14 Wh…" at bounding box center [321, 135] width 346 height 43
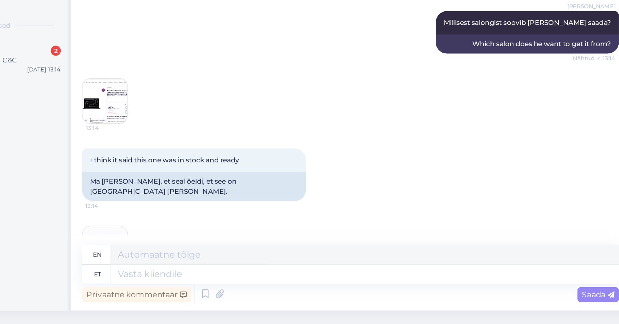
scroll to position [11, 0]
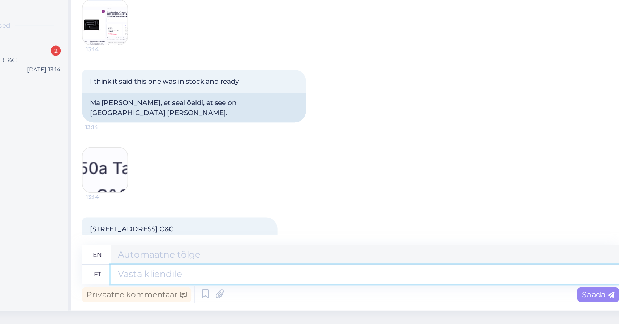
click at [167, 286] on textarea at bounding box center [331, 292] width 328 height 12
type textarea "Sent"
type textarea "Cent"
type textarea "Sent a"
type textarea "Cent a"
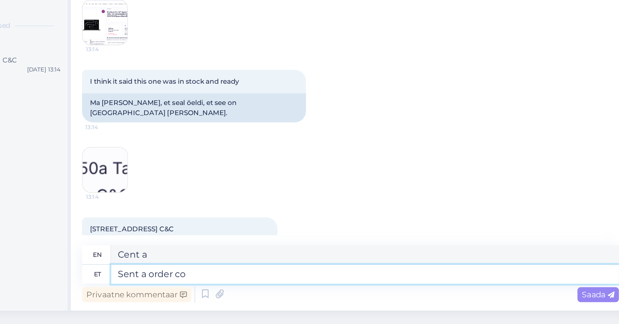
type textarea "Sent a order con"
type textarea "Send an order"
type textarea "Sent a order confirmation"
type textarea "Sent an order confirmation"
type textarea "Sent a order confirmation to you"
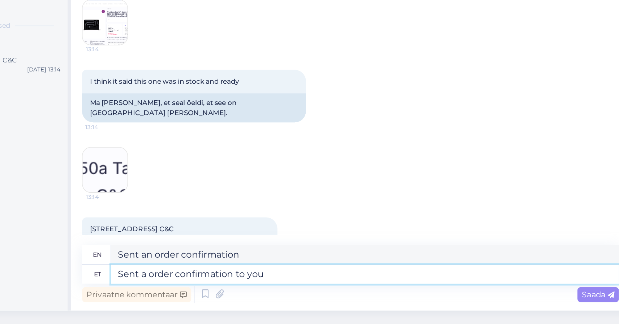
type textarea "Sent an order confirmation to"
type textarea "Sent a order confirmation to your em"
type textarea "Sent an order confirmation to you"
type textarea "Sent a order confirmation to your e-mail. Y"
type textarea "Sent an order confirmation to your e-mail."
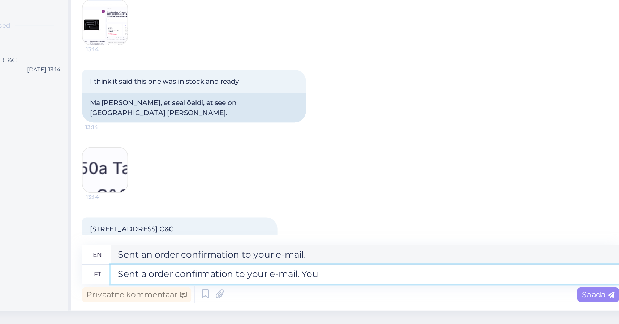
type textarea "Sent a order confirmation to your e-mail. You c"
type textarea "Sent an order confirmation to your e-mail. You"
type textarea "Sent a order confirmation to your e-mail. You can use"
type textarea "Sent an order confirmation to your e-mail. You can"
type textarea "Sent a order confirmation to your e-mail. You can use p"
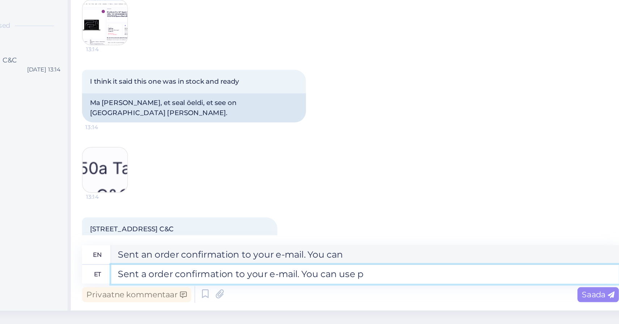
type textarea "Sent an order confirmation to your e-mail. You can use"
type textarea "Sent a order confirmation to your e-mail. You can use payment"
type textarea "Sent an order confirmation to your e-mail. You can use payment"
type textarea "Sent a order confirmation to your e-mail. You can use payment info from"
type textarea "Sent an order confirmation to your e-mail. You can use payment information"
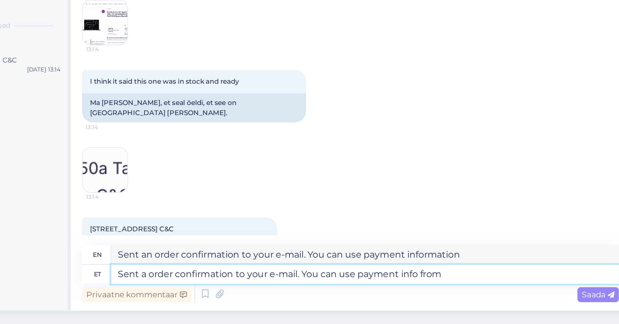
type textarea "Sent a order confirmation to your e-mail. You can use payment info from"
type textarea "Sent an order confirmation to your e-mail. You can use payment information from"
type textarea "Sent a order confirmation to your e-mail. You can use payment info from that ."
type textarea "Sent an order confirmation to your e-mail. You can use payment information from…"
type textarea "Sent a order confirmation to your e-mail. You can use payment info from that .p…"
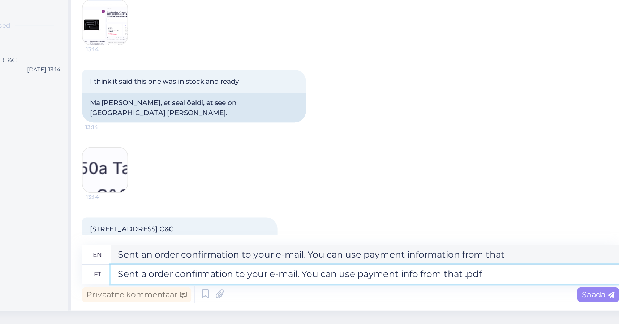
type textarea "Sent an order confirmation to your e-mail. You can use payment information from…"
type textarea "Sent a order confirmation to your e-mail. You can use payment info from that .p…"
type textarea "Sent an order confirmation to your e-mail. You can use payment information from…"
type textarea "Sent a order confirmation to your e-mail. You can use payment info from that .p…"
type textarea "Sent an order confirmation to your e-mail. You can use payment information from…"
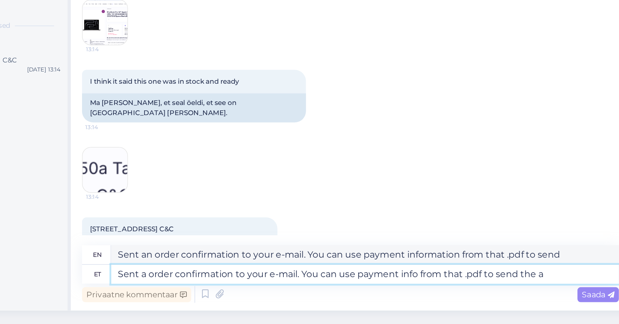
type textarea "Sent a order confirmation to your e-mail. You can use payment info from that .p…"
type textarea "Sent an order confirmation to your e-mail. You can use payment information from…"
type textarea "Sent a order confirmation to your e-mail. You can use payment info from that .p…"
type textarea "Sent an order confirmation to your e-mail. You can use payment information from…"
type textarea "Sent a order confirmation to your e-mail. You can use payment info from that .p…"
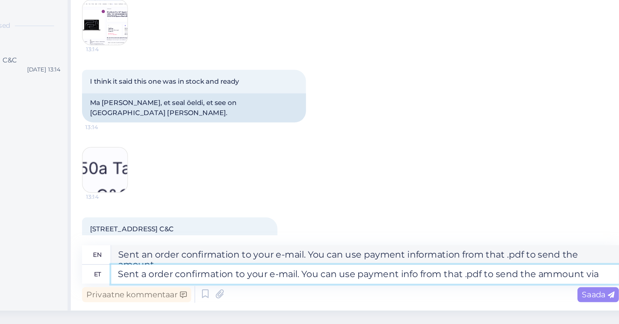
type textarea "Sent an order confirmation to your e-mail. You can use payment information from…"
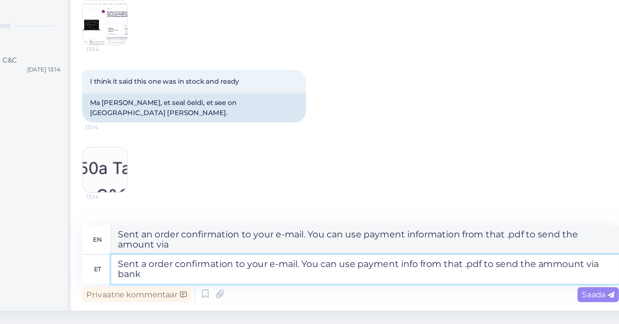
type textarea "Sent a order confirmation to your e-mail. You can use payment info from that .p…"
type textarea "Sent an order confirmation to your e-mail. You can use payment information from…"
type textarea "Sent a order confirmation to your e-mail. You can use payment info from that .p…"
type textarea "Sent an order confirmation to your e-mail. You can use payment information from…"
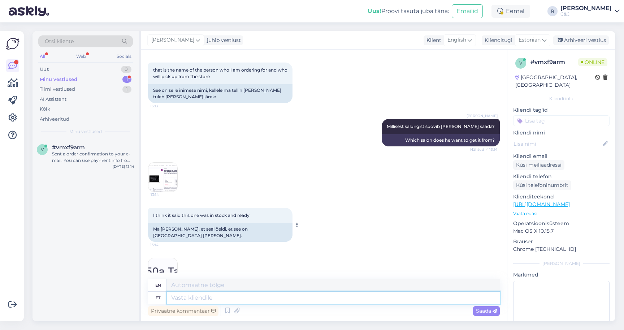
scroll to position [747, 0]
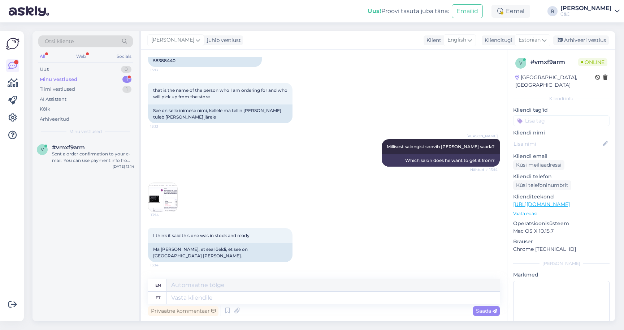
click at [111, 78] on div "Minu vestlused 1" at bounding box center [85, 79] width 95 height 10
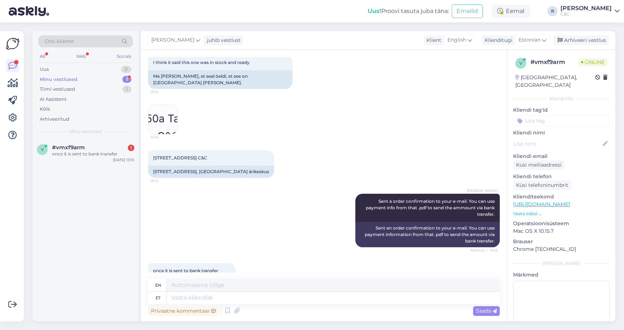
scroll to position [976, 0]
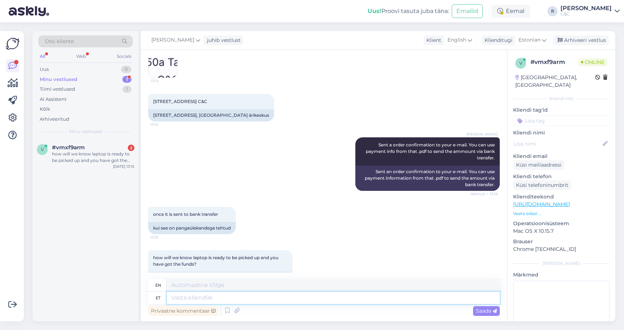
click at [223, 291] on textarea at bounding box center [333, 297] width 333 height 12
click at [214, 291] on textarea at bounding box center [333, 297] width 333 height 12
click at [83, 139] on div "v #vmxf9arm 2 how will we know laptop is ready to be picked up and you have got…" at bounding box center [85, 155] width 106 height 32
click at [201, 294] on textarea at bounding box center [333, 297] width 333 height 12
click at [201, 295] on textarea at bounding box center [333, 297] width 333 height 12
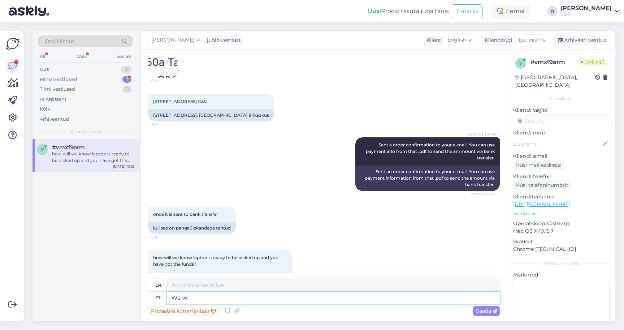
type textarea "We wi"
type textarea "We"
type textarea "We will mo"
type textarea "We will"
type textarea "We will monitor"
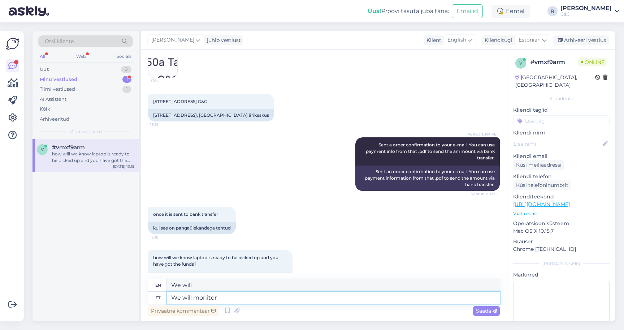
type textarea "We will monitor"
type textarea "<"
type textarea "We w"
type textarea "We"
type textarea "We will send"
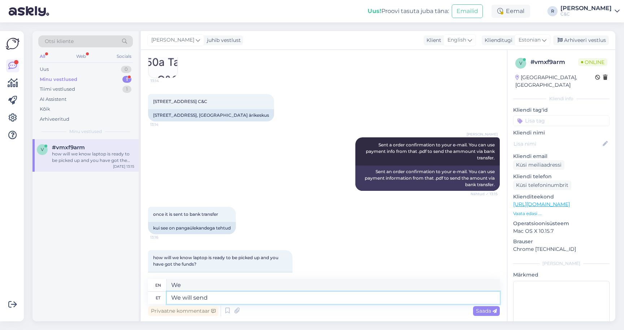
type textarea "We will"
type textarea "We will send you a co"
type textarea "We will send you"
type textarea "We will send you a confirmation whe"
type textarea "We will send you a confirmation"
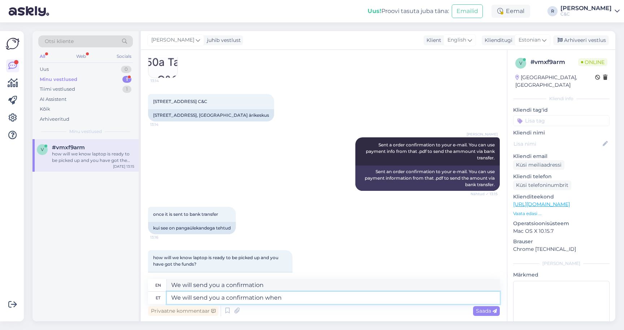
type textarea "We will send you a confirmation when t"
type textarea "We will send you a confirmation when"
type textarea "We will send you a confirmation when the"
type textarea "Me s"
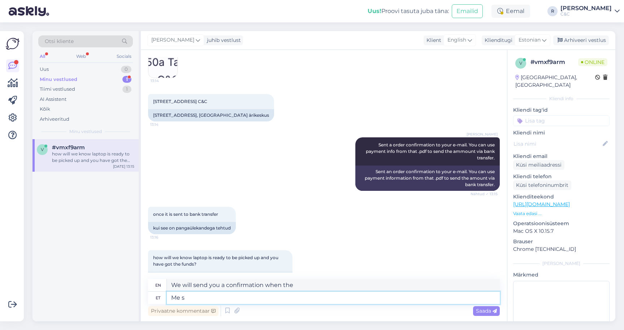
type textarea "We"
type textarea "Me saadame te"
type textarea "We send"
type textarea "Me saadame teile ki"
type textarea "We will send you"
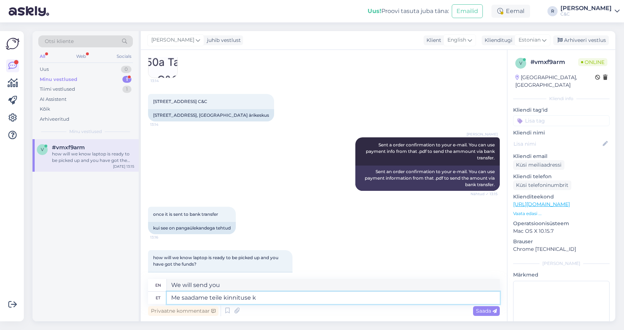
type textarea "Me saadame teile kinnituse ku"
type textarea "We will send you a confirmation."
type textarea "Me saadame teile kinnituse [PERSON_NAME]"
type textarea "We will send you confirmation when"
type textarea "Me saadame teile kinnituse kui laekumine on"
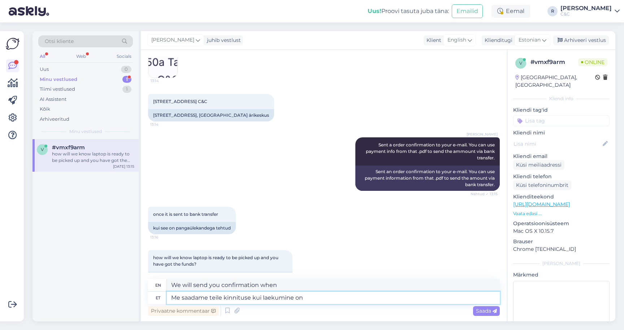
type textarea "We will send you a confirmation upon receipt."
type textarea "Me saadame teile kinnituse kui laekumine on olem"
type textarea "We will send you confirmation when the receipt is received."
type textarea "Me saadame teile kinnituse kui laekumine on olemas j"
type textarea "We will send you a confirmation when the receipt is available."
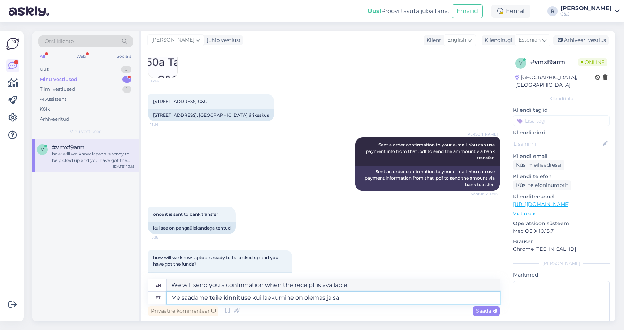
type textarea "Me saadame teile kinnituse kui laekumine on olemas ja saa"
type textarea "We will send you confirmation when the receipt is available and"
type textarea "Me saadame teile kinnituse kui laekumine on olemas ja saab"
type textarea "We will send you confirmation when the receipt is available and can be"
type textarea "Me saadame teile kinnituse kui laekumine on olemas ja saab seadmele j"
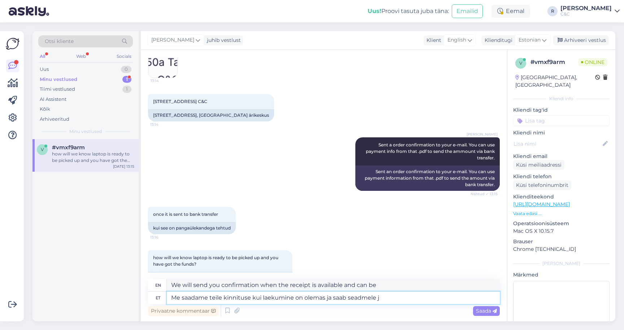
type textarea "We will send you a confirmation when the receipt is available and can be delive…"
type textarea "Me saadame teile kinnituse kui laekumine on olemas ja saab seadmele järgi [PERS…"
type textarea "We will send you confirmation when the receipt is available and can be picked u…"
type textarea "Me saadame teile kinnituse kui laekumine on olemas ja saab seadmele järgi tulla."
type textarea "We will send you confirmation when the receipt is available and you can pick up…"
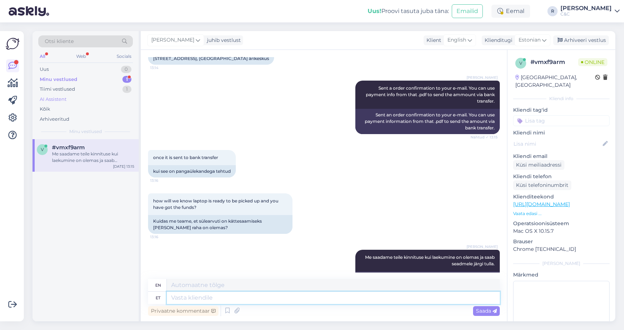
scroll to position [1033, 0]
click at [118, 75] on div "Minu vestlused 1" at bounding box center [85, 79] width 95 height 10
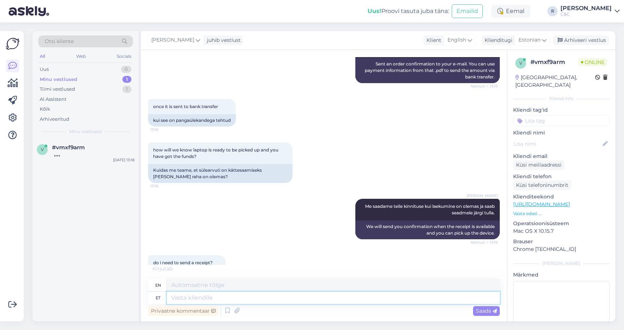
scroll to position [1084, 0]
click at [195, 291] on textarea at bounding box center [333, 297] width 333 height 12
type textarea "Aksepteerime"
type textarea "We accept"
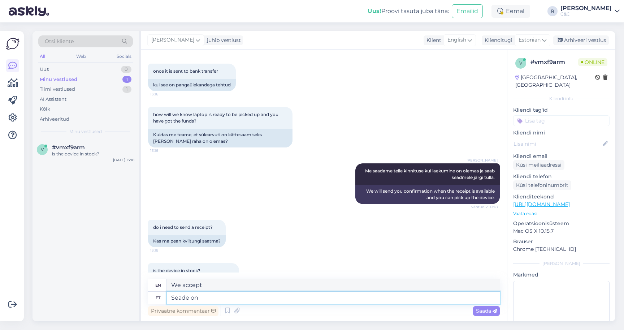
type textarea "Seade on"
type textarea "Device"
type textarea "Seade on [GEOGRAPHIC_DATA]"
type textarea "The device is"
type textarea "Seade on [GEOGRAPHIC_DATA]. A"
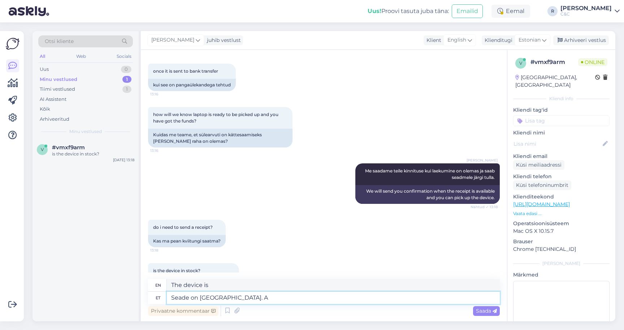
type textarea "The device is in stock."
type textarea "Seade on [GEOGRAPHIC_DATA]. Aksepteerime di"
type textarea "The device is in stock. We accept"
type textarea "Seade on [GEOGRAPHIC_DATA]. Aksepteerime digi-allkirjastatud m"
type textarea "The device is in stock. We accept digitally signed"
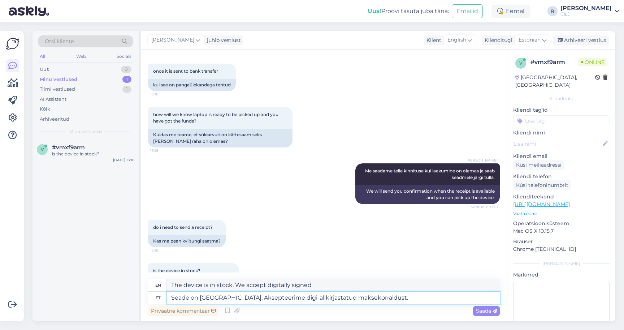
type textarea "Seade on [GEOGRAPHIC_DATA]. Aksepteerime digi-allkirjastatud maksekorraldust."
type textarea "The device is in stock. We accept digitally signed payment orders."
type textarea "Seade on [GEOGRAPHIC_DATA]. Aksepteerime digi-allkirjastatud maksekorraldust tõ…"
type textarea "The device is in stock. We accept digitally signed payment orders as proof."
drag, startPoint x: 423, startPoint y: 292, endPoint x: 214, endPoint y: 289, distance: 209.1
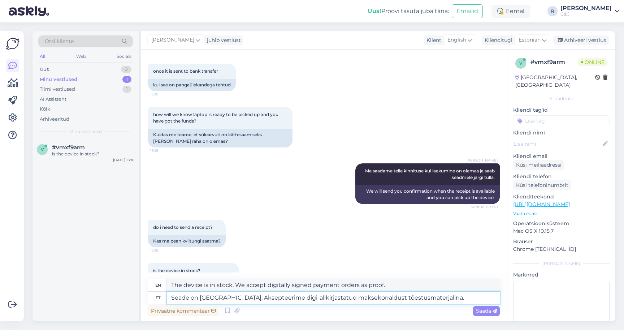
click at [214, 291] on textarea "Seade on [GEOGRAPHIC_DATA]. Aksepteerime digi-allkirjastatud maksekorraldust tõ…" at bounding box center [333, 297] width 333 height 12
type textarea "Seade on [GEOGRAPHIC_DATA]. Raha t"
type textarea "The device is in stock. Money"
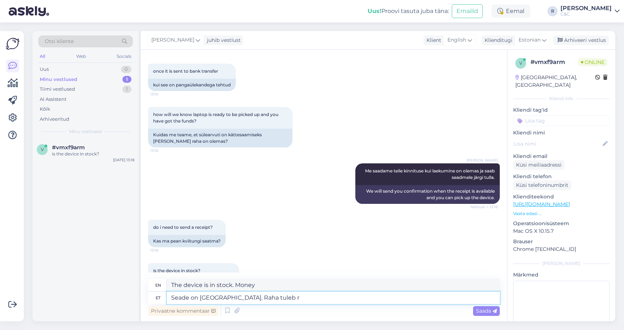
type textarea "Seade on [GEOGRAPHIC_DATA]. Raha tuleb re"
type textarea "The device is in stock. Money is coming."
type textarea "Seade on [GEOGRAPHIC_DATA]. Raha tuleb reeglina p"
type textarea "The device is in stock. Money comes as a rule"
type textarea "Seade on [GEOGRAPHIC_DATA]. Raha tuleb reeglina pangast"
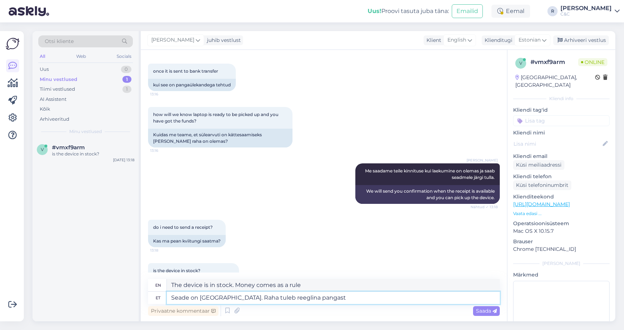
type textarea "The device is in stock. The money usually comes from the bank."
type textarea "Seade on [GEOGRAPHIC_DATA]. Raha tuleb reeglina pangast [PERSON_NAME]"
type textarea "The device is in stock. Money usually comes from bank to bank"
type textarea "Seade on [GEOGRAPHIC_DATA]. Raha tuleb reeglina pangast [PERSON_NAME] kiirelt n"
type textarea "The device is in stock. Money usually comes from bank to bank quickly."
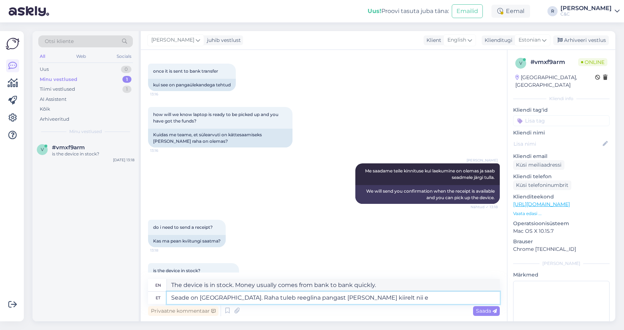
type textarea "Seade on [GEOGRAPHIC_DATA]. Raha tuleb reeglina pangast [PERSON_NAME] kiirelt n…"
type textarea "The device is in stock. Money usually comes from bank to bank quickly like this"
type textarea "Seade on [GEOGRAPHIC_DATA]. Raha tuleb reeglina pangast [PERSON_NAME] kiirelt n…"
type textarea "The device is in stock. Money usually comes from bank to bank quickly so"
type textarea "Seade on [GEOGRAPHIC_DATA]. Raha tuleb reeglina pangast [PERSON_NAME] kiirelt n…"
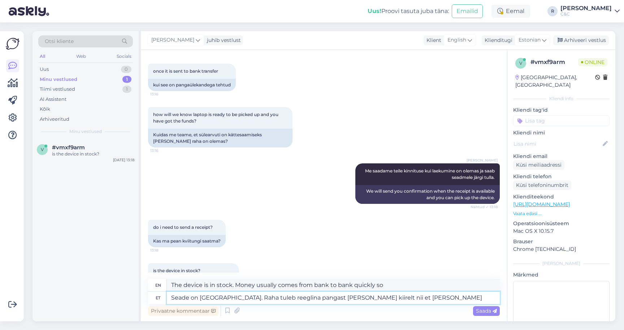
type textarea "The device is in stock. Money usually comes from bank to bank quickly so it"
type textarea "Seade on [GEOGRAPHIC_DATA]. Raha tuleb reeglina pangast [PERSON_NAME] kiirelt n…"
type textarea "The device is in stock. Money usually comes from bank to bank quickly, so this …"
type textarea "Seade on [GEOGRAPHIC_DATA]. Raha tuleb reeglina pangast [PERSON_NAME] kiirelt n…"
type textarea "The device is in stock. Money usually comes from bank to bank quickly, so we wi…"
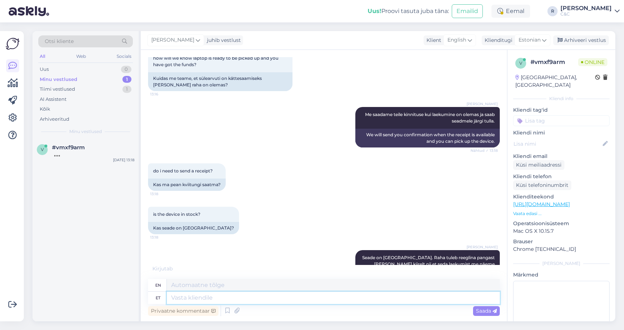
scroll to position [1219, 0]
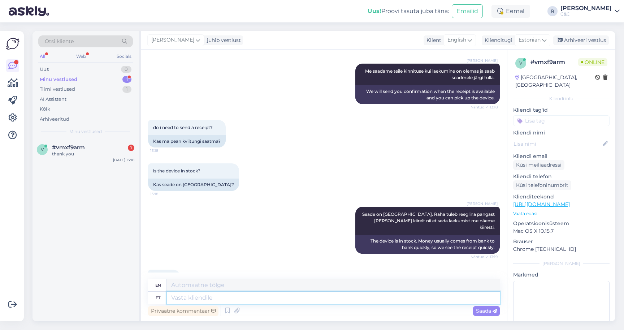
click at [219, 304] on div "Privaatne kommentaar Saada" at bounding box center [324, 311] width 352 height 14
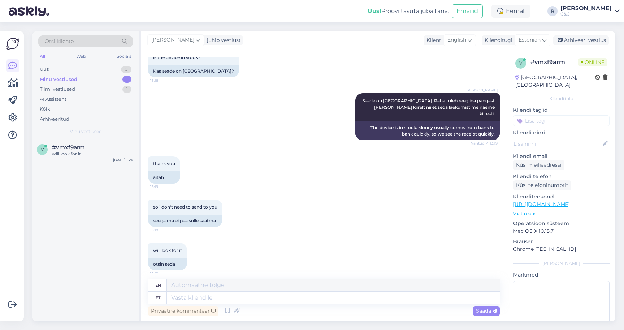
scroll to position [1306, 0]
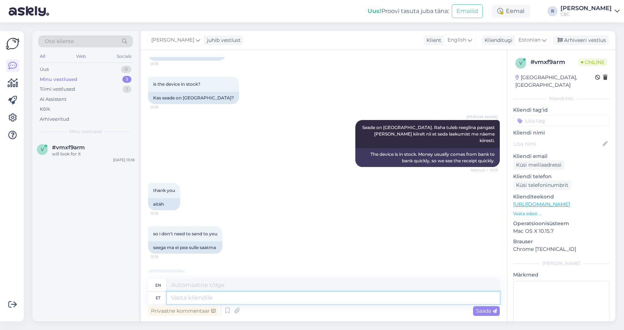
click at [184, 296] on textarea at bounding box center [333, 297] width 333 height 12
click at [184, 294] on textarea at bounding box center [333, 297] width 333 height 12
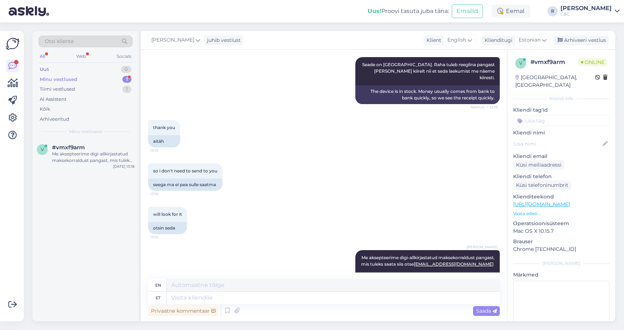
click at [109, 74] on div "Minu vestlused 1" at bounding box center [85, 79] width 95 height 10
click at [93, 157] on div "v #vmxf9arm Me aksepteerime digi-allkirjastatud maksekorraldust pangast, mis tu…" at bounding box center [85, 155] width 106 height 32
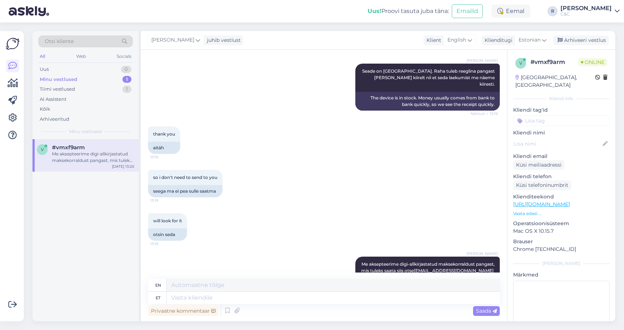
click at [118, 74] on div "Minu vestlused 1" at bounding box center [85, 79] width 95 height 10
click at [324, 248] on div "[PERSON_NAME] Me aksepteerime digi-allkirjastatud maksekorraldust pangast, mis …" at bounding box center [324, 279] width 352 height 63
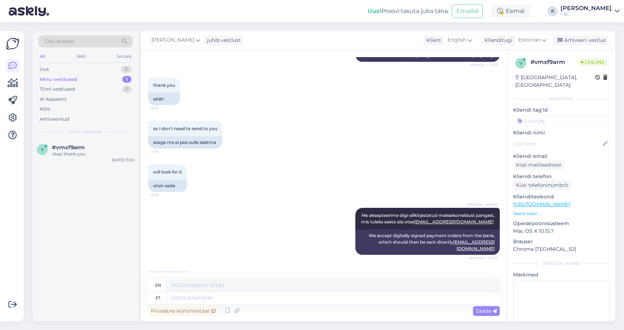
scroll to position [1405, 0]
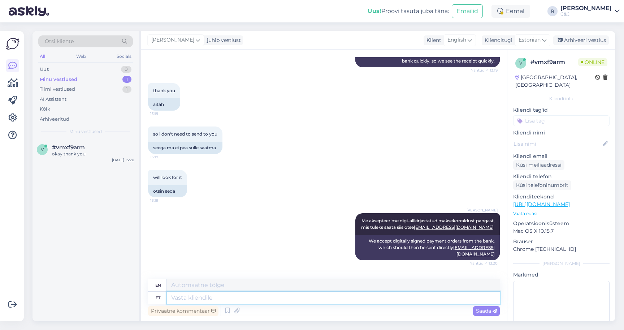
click at [202, 292] on textarea at bounding box center [333, 297] width 333 height 12
click at [171, 291] on textarea "Ikka, kõike paremat!" at bounding box center [333, 297] width 333 height 12
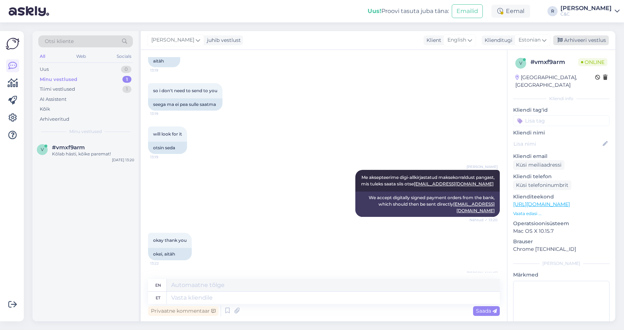
click at [589, 35] on div "Arhiveeri vestlus" at bounding box center [581, 40] width 56 height 10
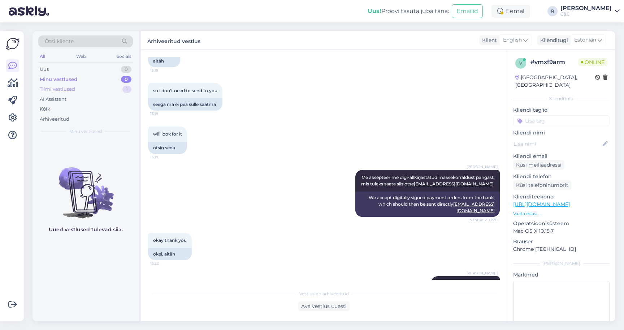
click at [90, 86] on div "Tiimi vestlused 1" at bounding box center [85, 89] width 95 height 10
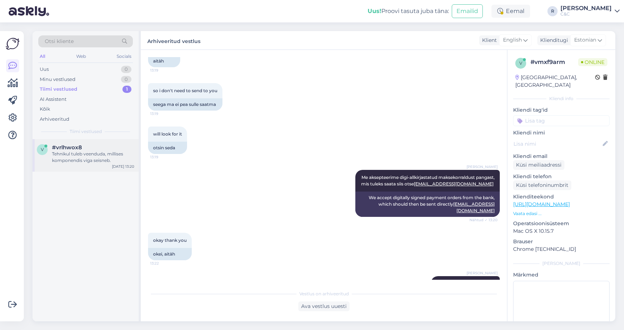
click at [101, 157] on div "v #vrlhwox8 Tehnikul tuleb veenduda, millises komponendis viga seisneb. [DATE] …" at bounding box center [85, 155] width 106 height 32
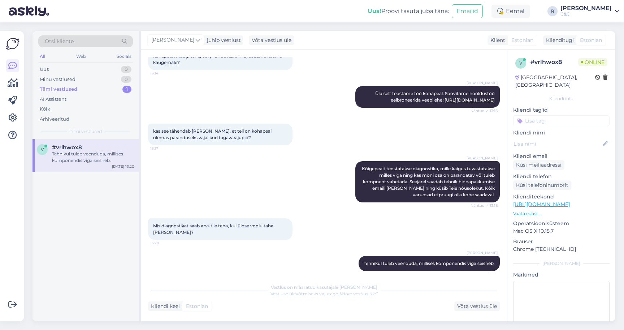
scroll to position [152, 0]
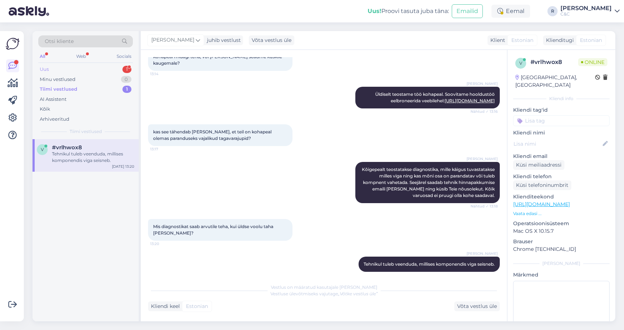
click at [113, 64] on div "Uus 1" at bounding box center [85, 69] width 95 height 10
click at [86, 151] on div "Tellisin airpods pro 3-d, et kas on lootust see kuu [PERSON_NAME] [PERSON_NAME]?" at bounding box center [93, 157] width 82 height 13
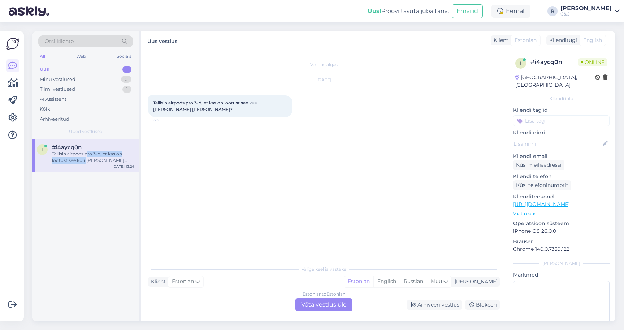
click at [316, 300] on div "Estonian to Estonian Võta vestlus üle" at bounding box center [323, 304] width 57 height 13
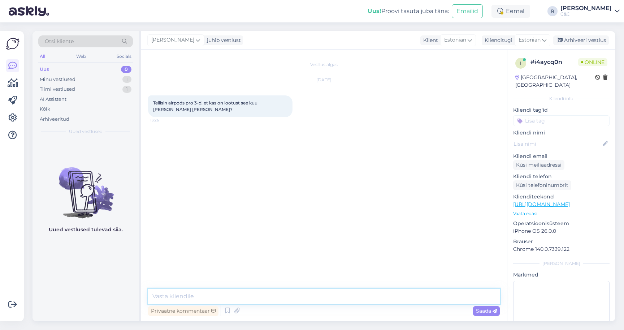
click at [289, 294] on textarea at bounding box center [324, 296] width 352 height 15
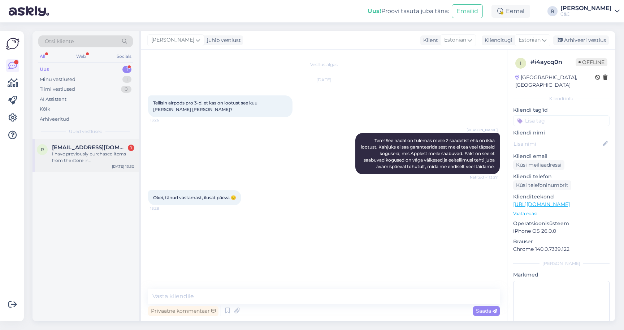
click at [97, 151] on div "I have previously purchased items from the store in [GEOGRAPHIC_DATA], and have…" at bounding box center [93, 157] width 82 height 13
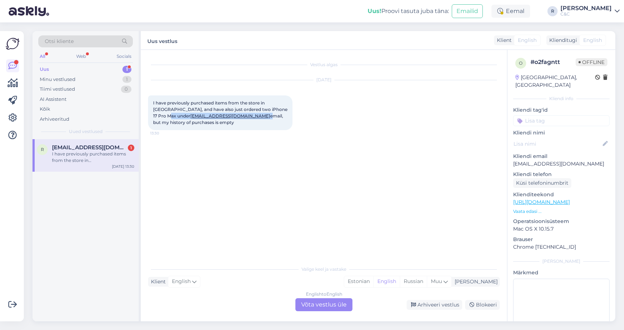
drag, startPoint x: 200, startPoint y: 111, endPoint x: 148, endPoint y: 111, distance: 52.7
click at [148, 111] on div "I have previously purchased items from the store in [GEOGRAPHIC_DATA], and have…" at bounding box center [220, 112] width 144 height 35
copy span "[EMAIL_ADDRESS][DOMAIN_NAME]"
click at [135, 1] on div "Uus! Proovi tasuta [PERSON_NAME]: Emailid Eemal R [PERSON_NAME] C&C" at bounding box center [312, 11] width 624 height 22
click at [134, 1] on div "Uus! Proovi tasuta [PERSON_NAME]: Emailid Eemal R [PERSON_NAME] C&C" at bounding box center [312, 11] width 624 height 22
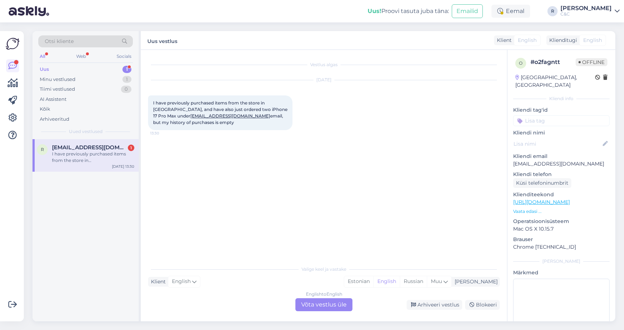
click at [317, 300] on div "English to English Võta vestlus üle" at bounding box center [323, 304] width 57 height 13
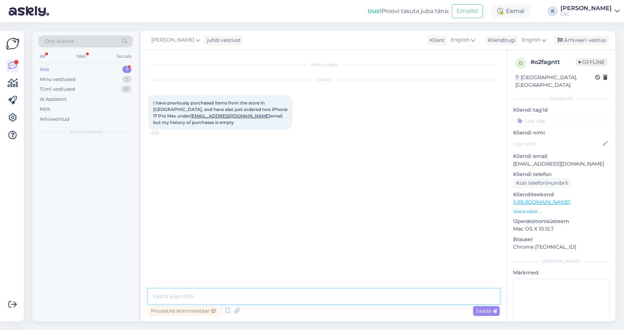
click at [273, 289] on textarea at bounding box center [324, 296] width 352 height 15
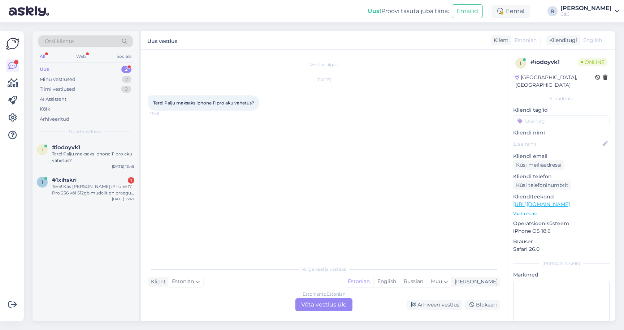
click at [116, 205] on div "i #iodoyvk1 Tere! Palju maksaks iphone 11 pro aku vahetus? [DATE] 13:49 1 #1xih…" at bounding box center [85, 230] width 106 height 182
click at [116, 183] on div "Tere! Kas [PERSON_NAME] iPhone 17 Pro 256 või 512gb mudelit on praegu üle müügi…" at bounding box center [93, 189] width 82 height 13
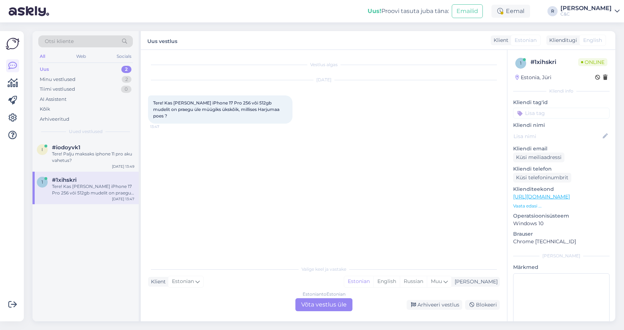
click at [306, 298] on div "Estonian to Estonian Võta vestlus üle" at bounding box center [323, 304] width 57 height 13
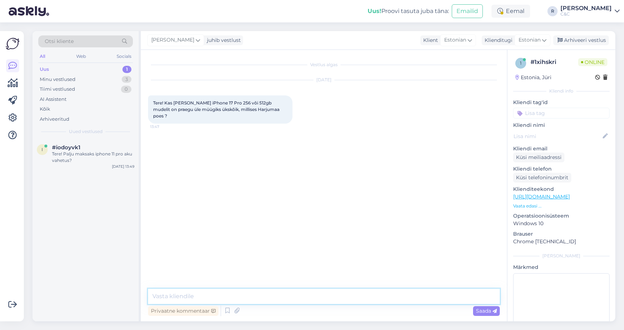
click at [276, 294] on textarea at bounding box center [324, 296] width 352 height 15
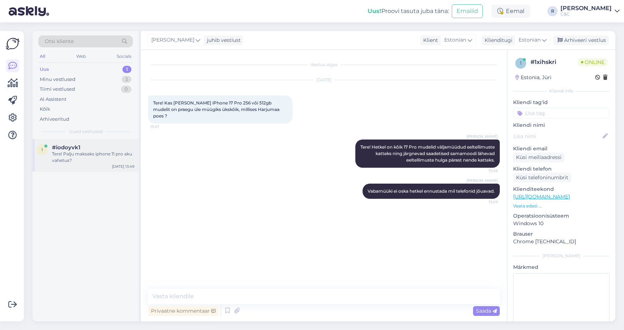
click at [83, 151] on div "Tere! Palju maksaks iphone 11 pro aku vahetus?" at bounding box center [93, 157] width 82 height 13
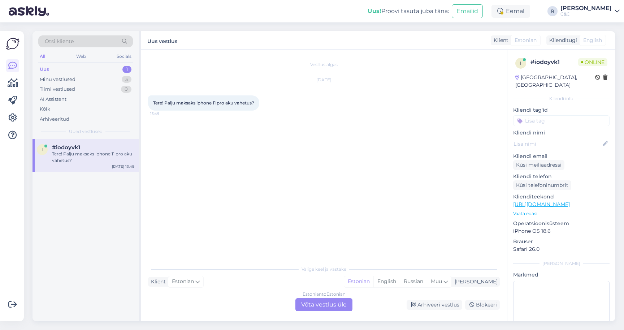
click at [337, 303] on div "Estonian to Estonian Võta vestlus üle" at bounding box center [323, 304] width 57 height 13
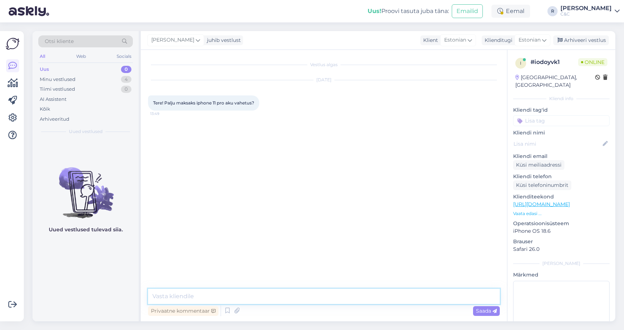
click at [247, 289] on textarea at bounding box center [324, 296] width 352 height 15
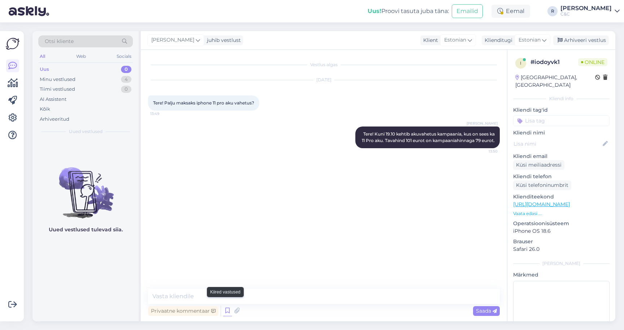
click at [223, 305] on icon at bounding box center [227, 310] width 9 height 11
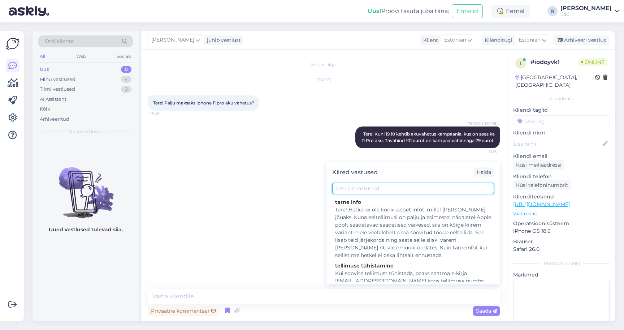
click at [373, 187] on input "text" at bounding box center [413, 188] width 162 height 11
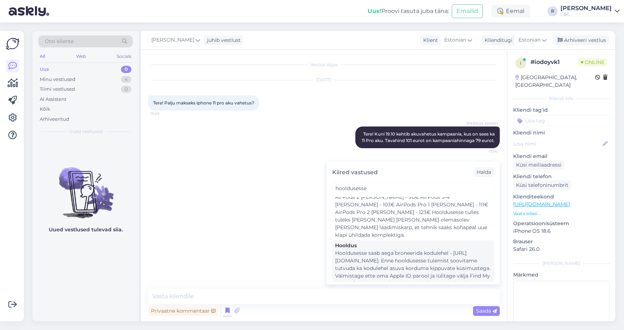
scroll to position [114, 0]
click at [391, 250] on div "Hooldusesse saab aega broneerida kodulehel - [URL][DOMAIN_NAME]. Enne hoolduses…" at bounding box center [413, 272] width 156 height 45
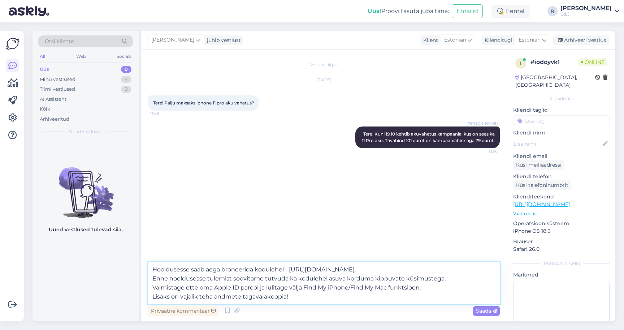
click at [301, 293] on textarea "Hooldusesse saab aega broneerida kodulehel - [URL][DOMAIN_NAME]. Enne hoolduses…" at bounding box center [324, 283] width 352 height 42
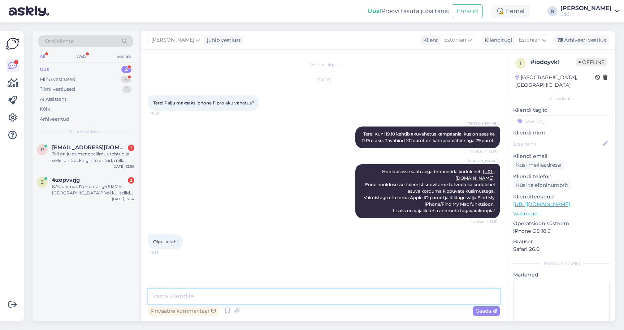
scroll to position [167, 0]
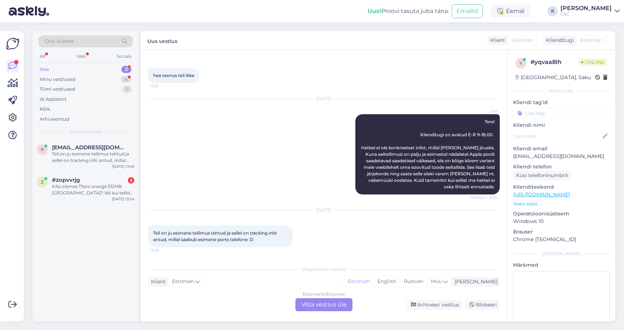
click at [306, 298] on div "Estonian to Estonian Võta vestlus üle" at bounding box center [323, 304] width 57 height 13
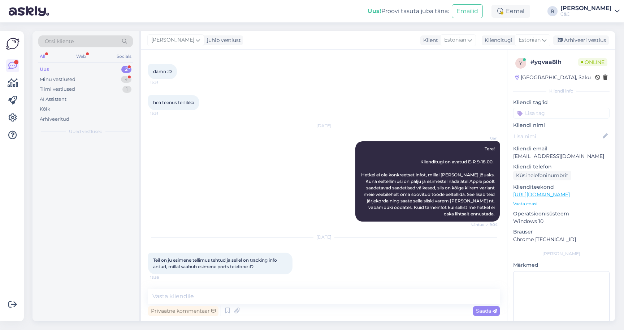
scroll to position [140, 0]
click at [254, 292] on textarea at bounding box center [324, 296] width 352 height 15
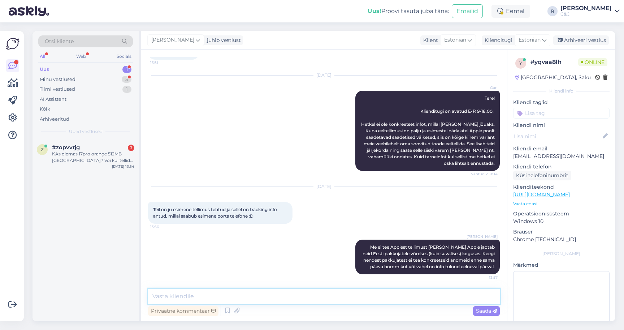
scroll to position [5, 1]
click at [314, 292] on textarea at bounding box center [324, 296] width 352 height 15
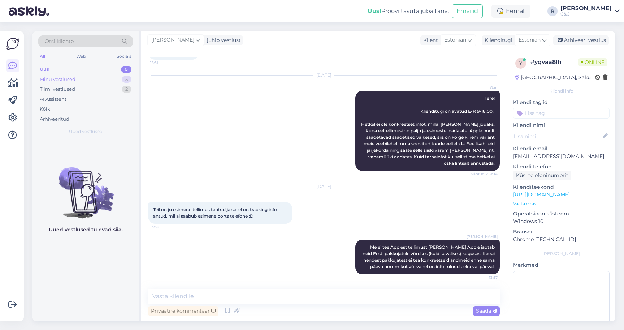
click at [111, 75] on div "Minu vestlused 5" at bounding box center [85, 79] width 95 height 10
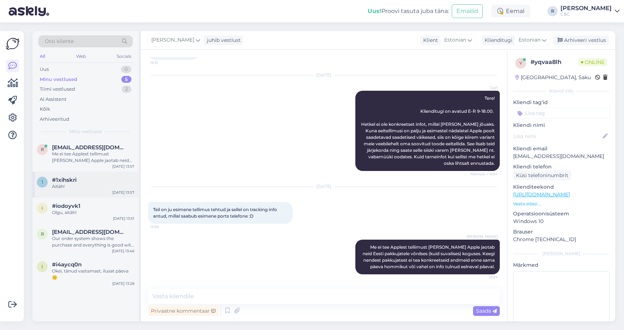
click at [97, 183] on div "Aitäh!" at bounding box center [93, 186] width 82 height 6
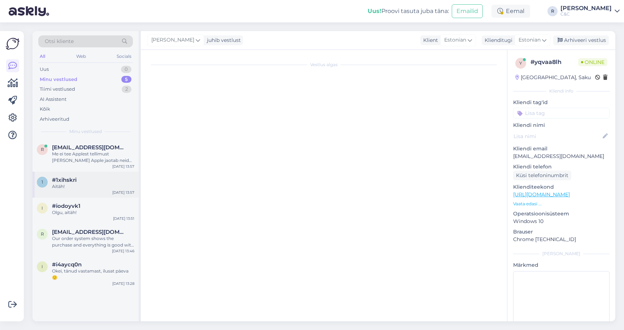
scroll to position [0, 0]
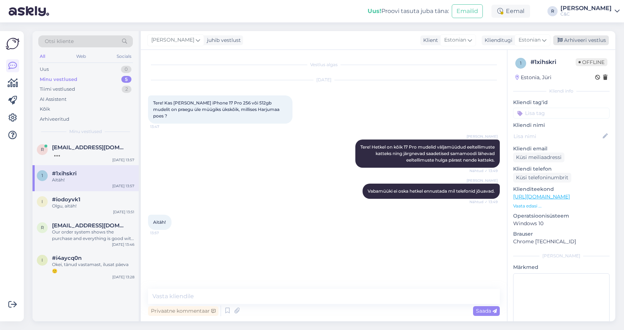
click at [595, 35] on div "Arhiveeri vestlus" at bounding box center [581, 40] width 56 height 10
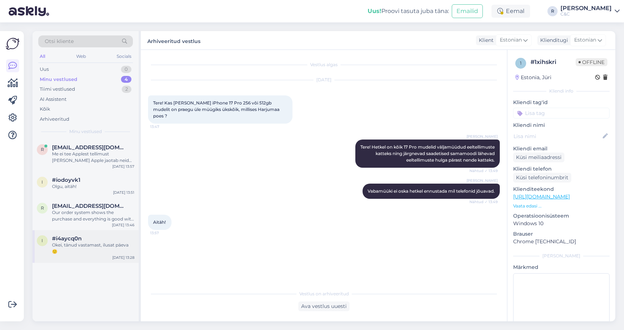
click at [108, 235] on div "#i4aycq0n" at bounding box center [93, 238] width 82 height 6
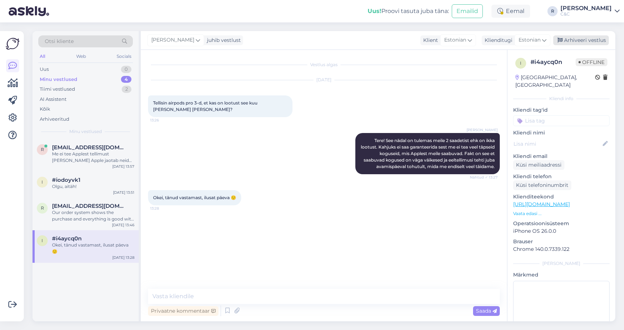
click at [562, 38] on icon at bounding box center [560, 40] width 5 height 5
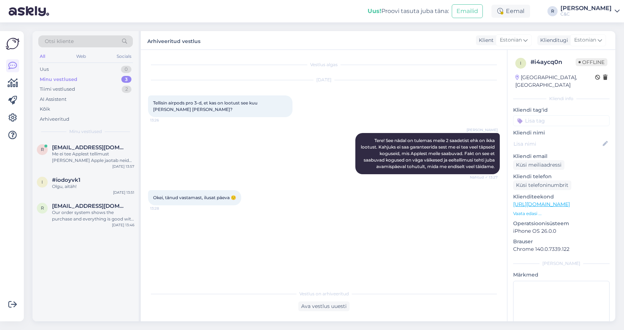
click at [92, 224] on div "r [EMAIL_ADDRESS][DOMAIN_NAME] Me ei tee Applest tellimust [PERSON_NAME] Apple …" at bounding box center [85, 230] width 106 height 182
click at [92, 216] on div "r [EMAIL_ADDRESS][DOMAIN_NAME] Our order system shows the purchase and everythi…" at bounding box center [85, 214] width 106 height 32
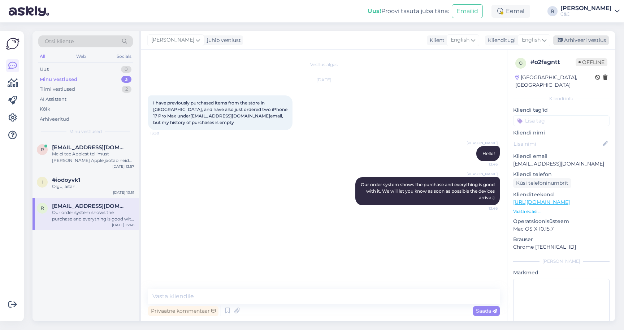
click at [579, 35] on div "Arhiveeri vestlus" at bounding box center [581, 40] width 56 height 10
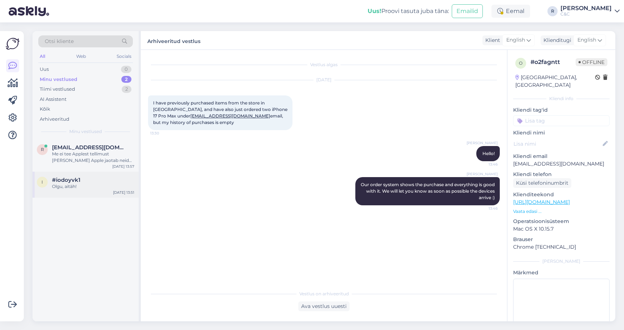
click at [84, 172] on div "i #iodoyvk1 Olgu, aitäh! [DATE] 13:51" at bounding box center [85, 185] width 106 height 26
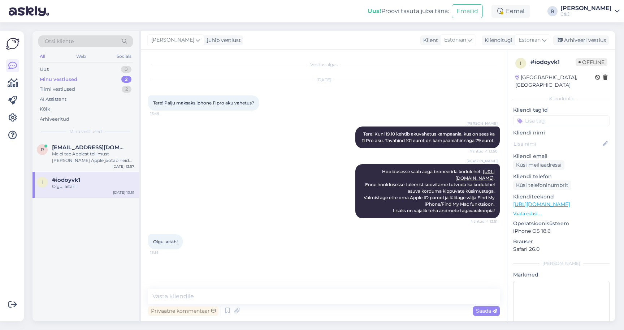
click at [573, 31] on div "[PERSON_NAME] juhib vestlust Klient Estonian Klienditugi Estonian es Chinese Es…" at bounding box center [378, 40] width 474 height 19
click at [598, 35] on div "Arhiveeri vestlus" at bounding box center [581, 40] width 56 height 10
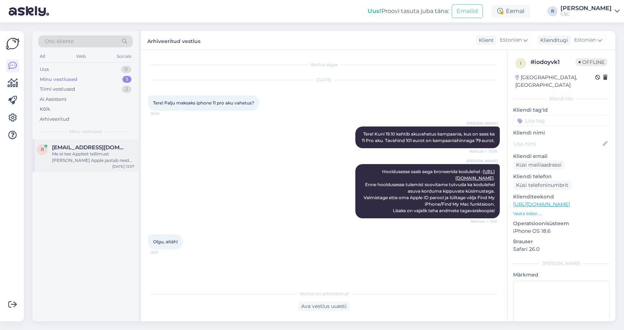
click at [112, 151] on div "Me ei tee Applest tellimust [PERSON_NAME] Apple jaotab neid Eesti pakkujatele v…" at bounding box center [93, 157] width 82 height 13
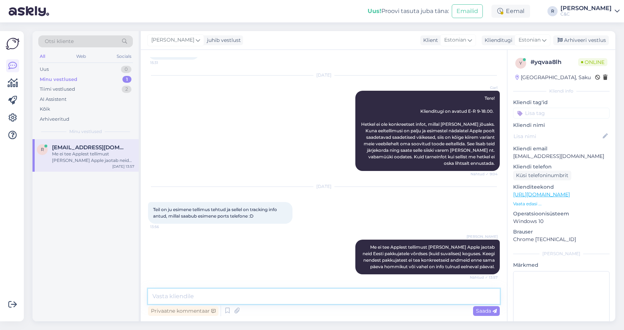
click at [216, 293] on textarea at bounding box center [324, 296] width 352 height 15
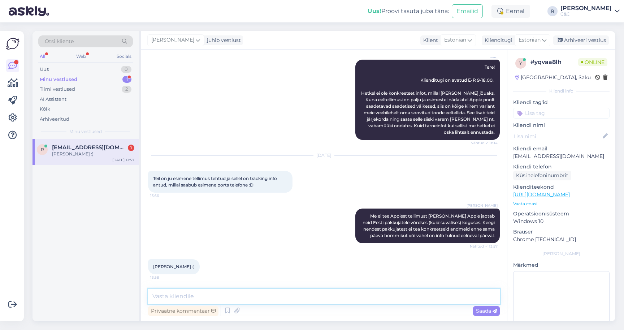
click at [231, 297] on textarea at bounding box center [324, 296] width 352 height 15
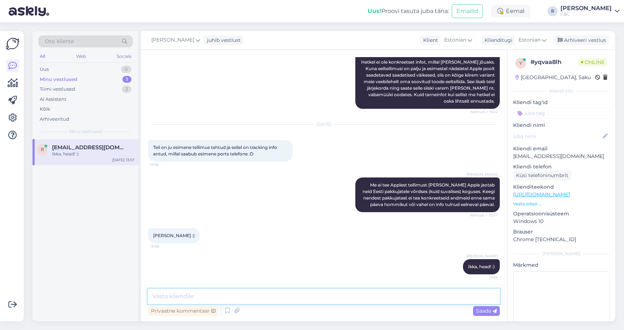
scroll to position [252, 0]
click at [527, 153] on p "[EMAIL_ADDRESS][DOMAIN_NAME]" at bounding box center [561, 156] width 96 height 8
copy p "[EMAIL_ADDRESS][DOMAIN_NAME]"
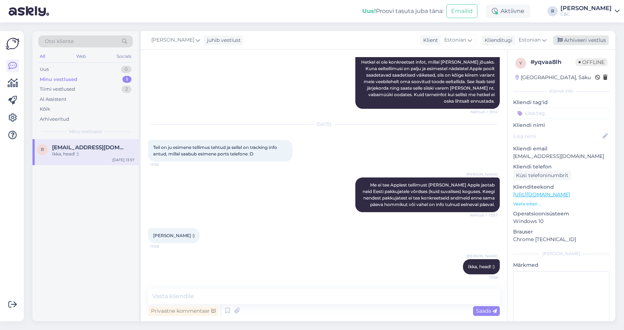
click at [592, 39] on div "Arhiveeri vestlus" at bounding box center [581, 40] width 56 height 10
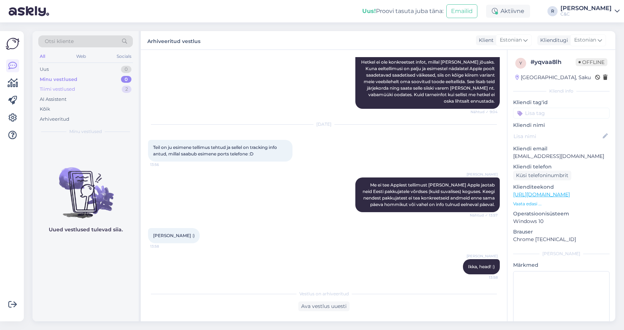
click at [91, 84] on div "Tiimi vestlused 2" at bounding box center [85, 89] width 95 height 10
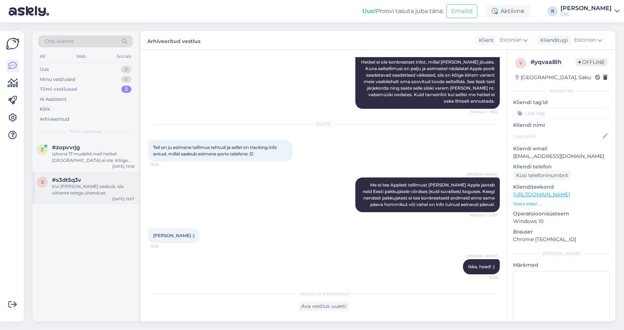
click at [90, 172] on div "s #s3dt5q3v Kui [PERSON_NAME] saabub, siis võtame teiega ühendust. [DATE] 13:57" at bounding box center [85, 188] width 106 height 32
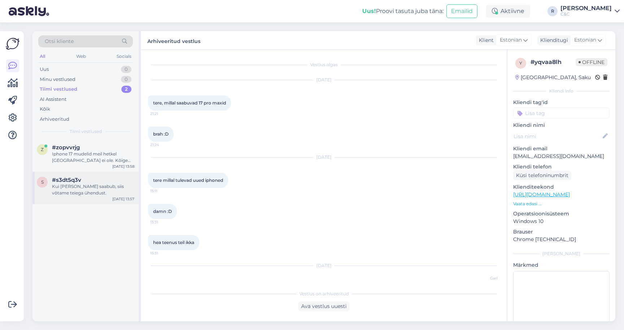
scroll to position [5, 1]
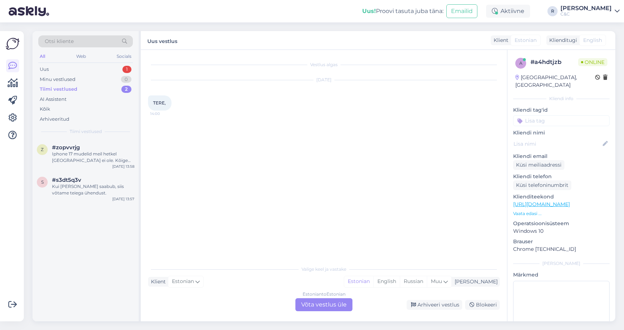
click at [308, 302] on div "Estonian to Estonian Võta vestlus üle" at bounding box center [323, 304] width 57 height 13
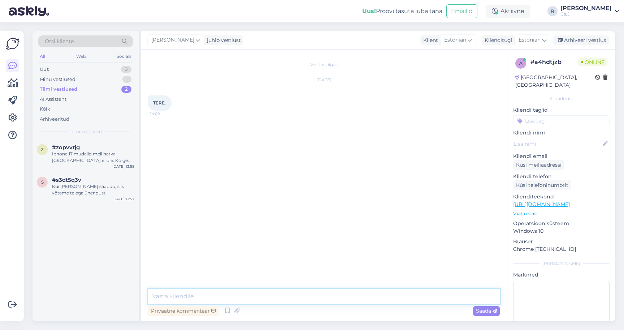
click at [276, 292] on textarea at bounding box center [324, 296] width 352 height 15
click at [220, 307] on div "Privaatne kommentaar Saada" at bounding box center [324, 311] width 352 height 14
click at [226, 307] on icon at bounding box center [227, 310] width 9 height 11
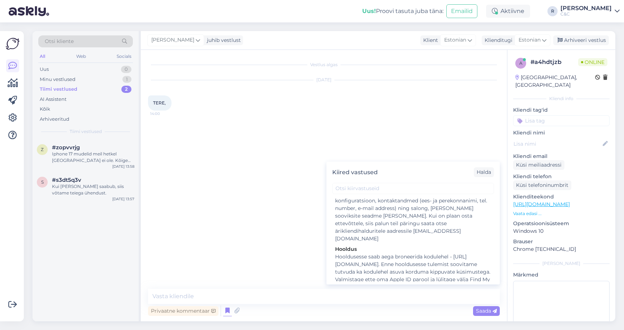
scroll to position [1423, 0]
click at [381, 302] on div "Tere" at bounding box center [413, 306] width 156 height 8
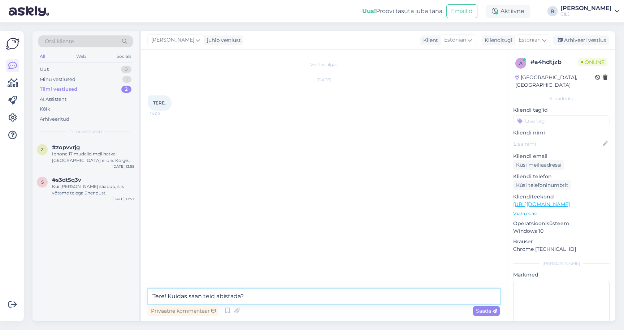
click at [295, 294] on textarea "Tere! Kuidas saan teid abistada?" at bounding box center [324, 296] width 352 height 15
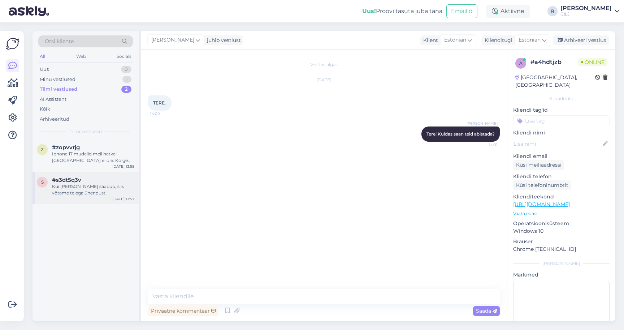
click at [72, 183] on div "Kui [PERSON_NAME] saabub, siis võtame teiega ühendust." at bounding box center [93, 189] width 82 height 13
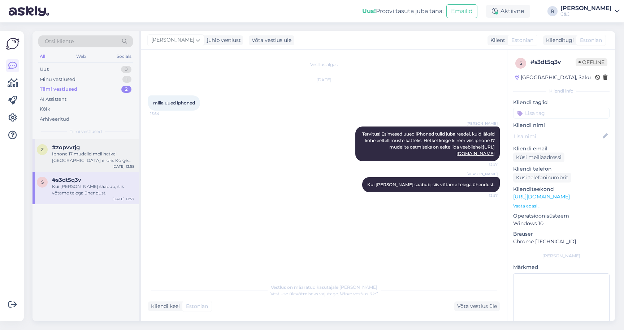
click at [82, 154] on div "Iphone 17 mudelid meil hetkel [GEOGRAPHIC_DATA] ei ole. Kõige kiirem viis telef…" at bounding box center [93, 157] width 82 height 13
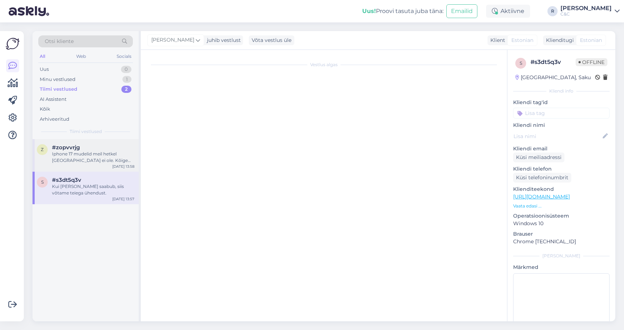
scroll to position [9, 0]
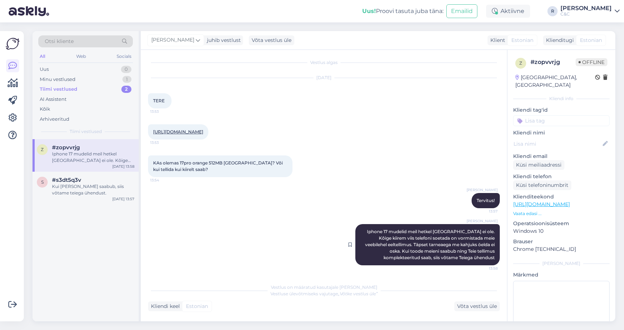
click at [393, 233] on span "Iphone 17 mudelid meil hetkel [GEOGRAPHIC_DATA] ei ole. Kõige kiirem viis telef…" at bounding box center [430, 244] width 131 height 31
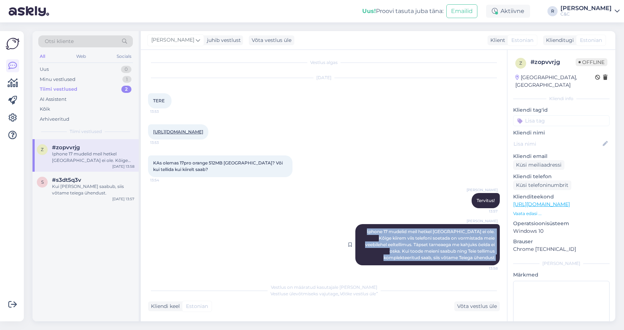
click at [393, 233] on span "Iphone 17 mudelid meil hetkel [GEOGRAPHIC_DATA] ei ole. Kõige kiirem viis telef…" at bounding box center [430, 244] width 131 height 31
copy div "Iphone 17 mudelid meil hetkel [GEOGRAPHIC_DATA] ei ole. Kõige kiirem viis telef…"
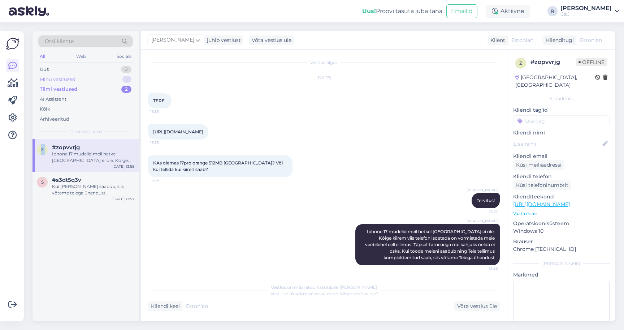
click at [114, 74] on div "Minu vestlused 1" at bounding box center [85, 79] width 95 height 10
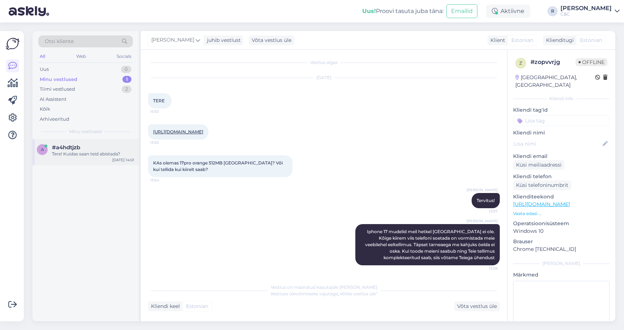
click at [74, 154] on div "a #a4hdtjzb Tere! Kuidas saan teid abistada? [DATE] 14:01" at bounding box center [85, 152] width 106 height 26
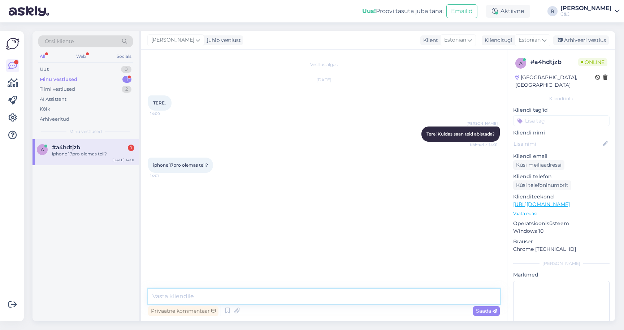
click at [294, 295] on textarea at bounding box center [324, 296] width 352 height 15
paste textarea "Iphone 17 mudelid meil hetkel [GEOGRAPHIC_DATA] ei ole. Kõige kiirem viis telef…"
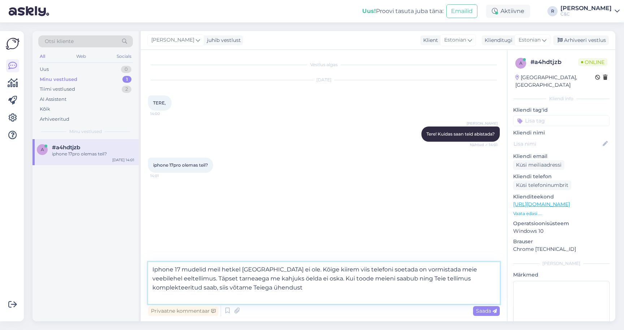
click at [255, 283] on textarea "Iphone 17 mudelid meil hetkel [GEOGRAPHIC_DATA] ei ole. Kõige kiirem viis telef…" at bounding box center [324, 283] width 352 height 42
drag, startPoint x: 157, startPoint y: 263, endPoint x: 165, endPoint y: 261, distance: 8.8
click at [157, 263] on textarea "Iphone 17 mudelid meil hetkel [GEOGRAPHIC_DATA] ei ole. Kõige kiirem viis telef…" at bounding box center [324, 283] width 352 height 42
click at [264, 274] on textarea "iPhone 17 mudelid meil hetkel laos ei ole. Kõige kiirem viis telefoni soetada o…" at bounding box center [324, 283] width 352 height 42
click at [264, 281] on textarea "iPhone 17 mudelid meil hetkel laos ei ole. Kõige kiirem viis telefoni soetada o…" at bounding box center [324, 283] width 352 height 42
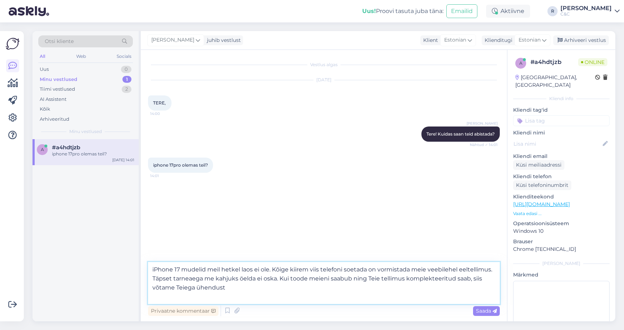
click at [261, 285] on textarea "iPhone 17 mudelid meil hetkel laos ei ole. Kõige kiirem viis telefoni soetada o…" at bounding box center [324, 283] width 352 height 42
click at [341, 279] on textarea "iPhone 17 mudelid meil hetkel laos ei ole. Kõige kiirem viis telefoni soetada o…" at bounding box center [324, 283] width 352 height 42
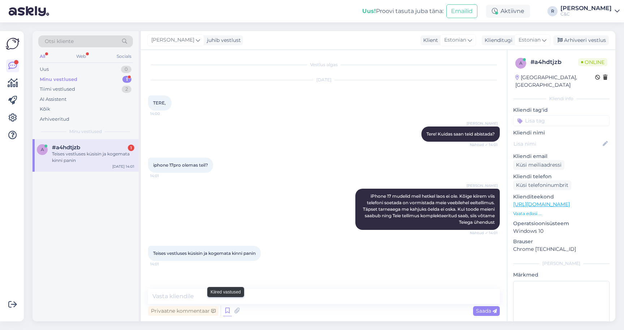
click at [224, 305] on icon at bounding box center [227, 310] width 9 height 11
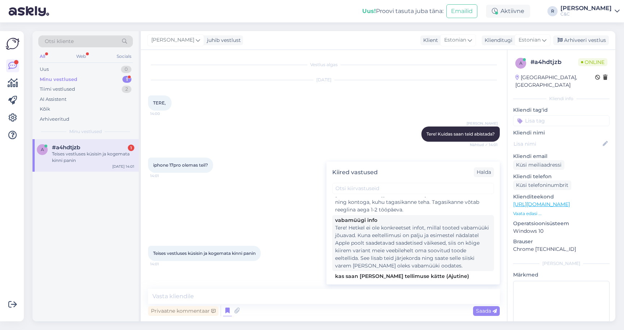
scroll to position [95, 0]
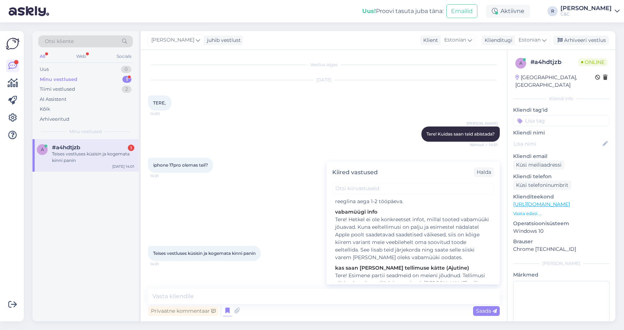
click at [260, 209] on div "[PERSON_NAME] iPhone 17 mudelid meil hetkel [GEOGRAPHIC_DATA] ei ole. Kõige kii…" at bounding box center [324, 209] width 352 height 57
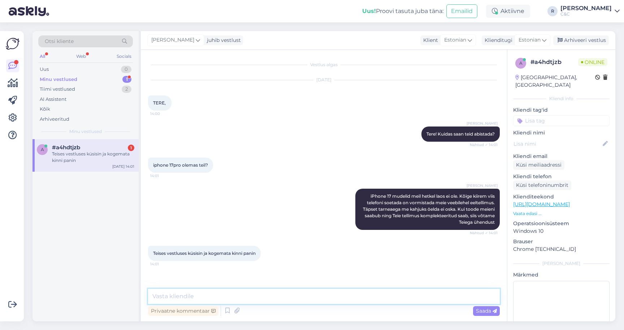
click at [231, 295] on textarea at bounding box center [324, 296] width 352 height 15
click at [90, 151] on div "Teises vestluses küsisin ja kogemata kinni panin" at bounding box center [93, 157] width 82 height 13
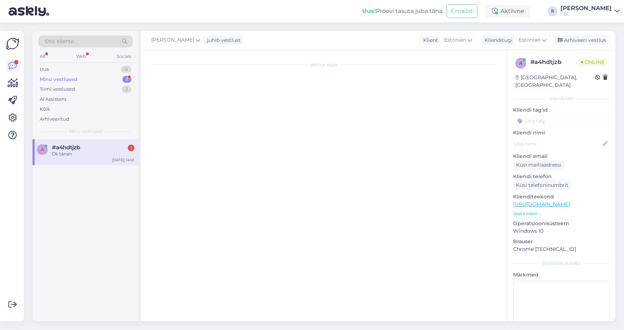
scroll to position [0, 0]
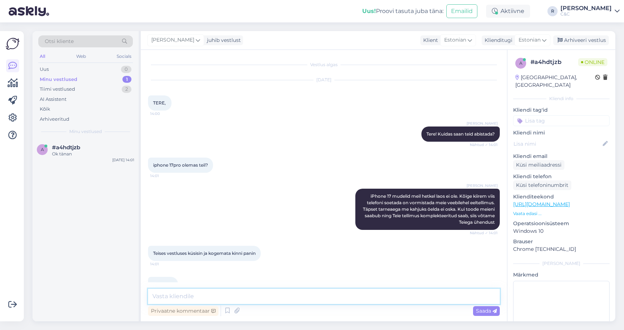
click at [213, 290] on textarea at bounding box center [324, 296] width 352 height 15
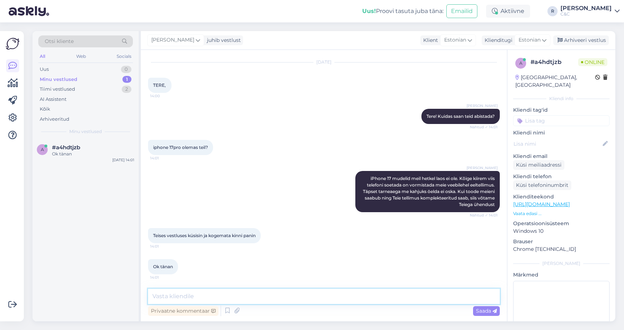
scroll to position [49, 0]
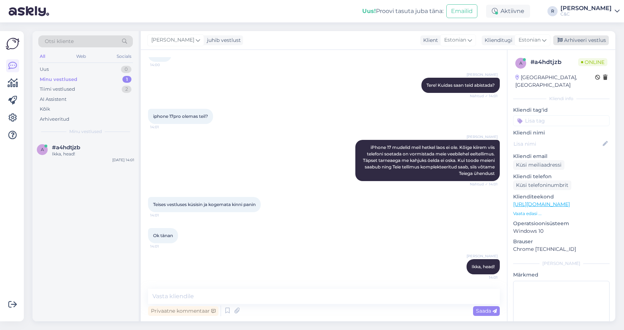
click at [577, 35] on div "Arhiveeri vestlus" at bounding box center [581, 40] width 56 height 10
